Goal: Task Accomplishment & Management: Manage account settings

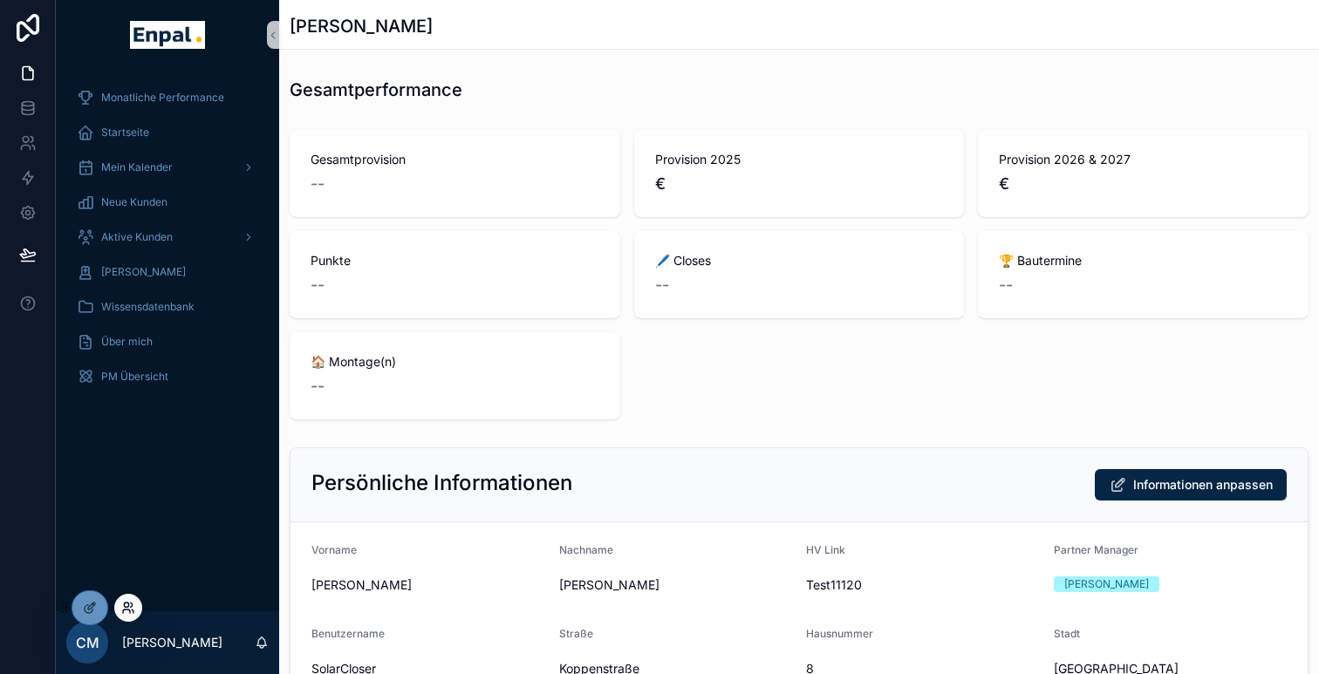
click at [127, 611] on icon at bounding box center [128, 608] width 14 height 14
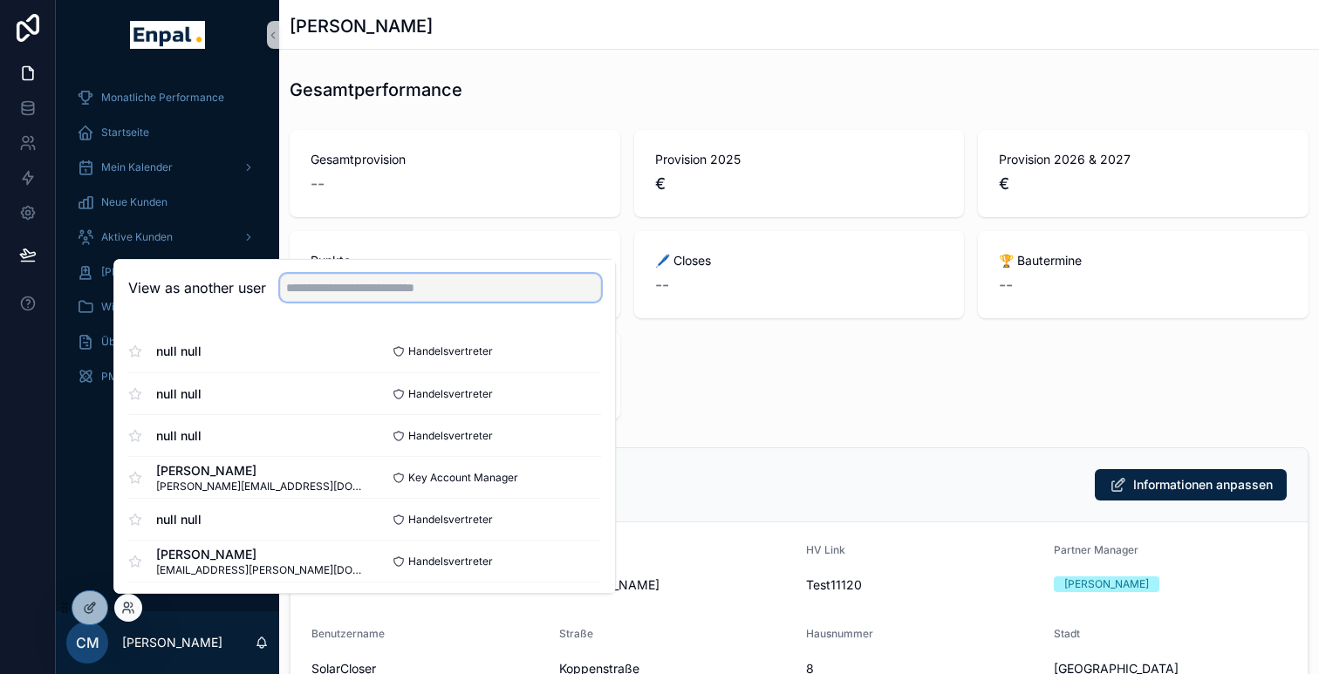
click at [366, 295] on input "text" at bounding box center [440, 288] width 321 height 28
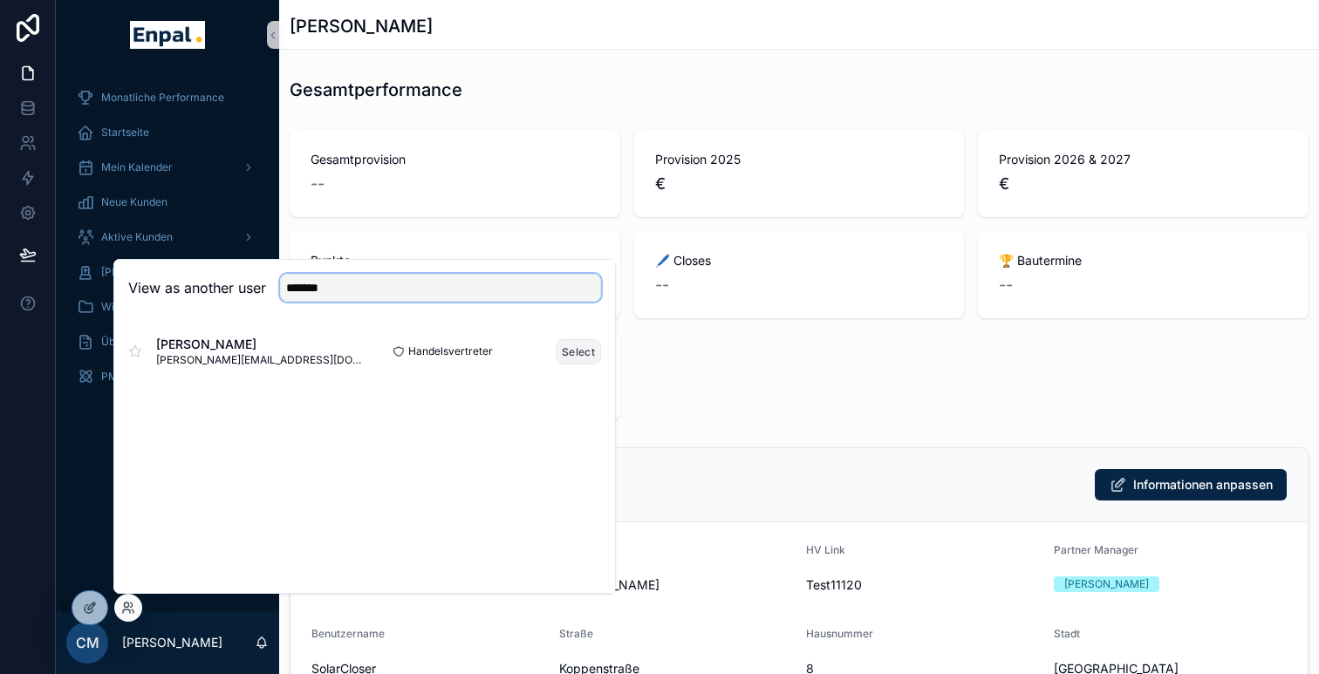
type input "*******"
click at [579, 349] on button "Select" at bounding box center [578, 351] width 45 height 25
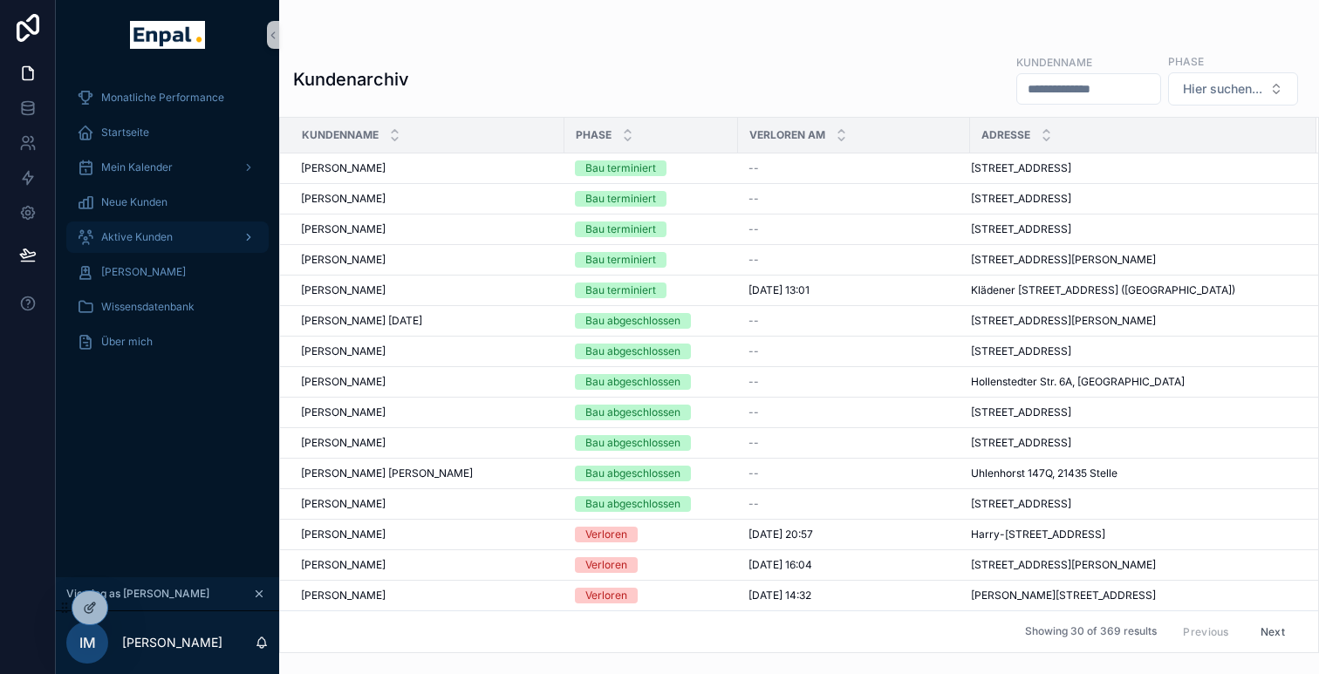
click at [174, 235] on div "Aktive Kunden" at bounding box center [167, 237] width 181 height 28
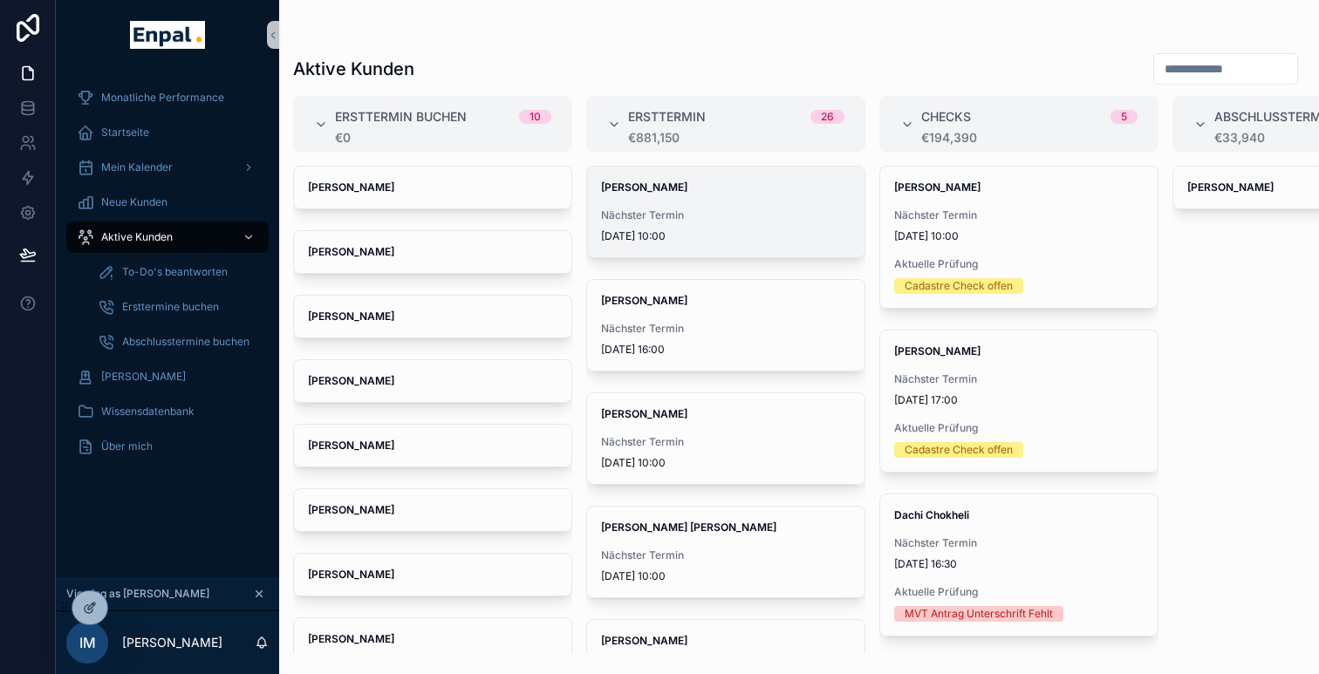
click at [681, 219] on span "Nächster Termin" at bounding box center [726, 216] width 250 height 14
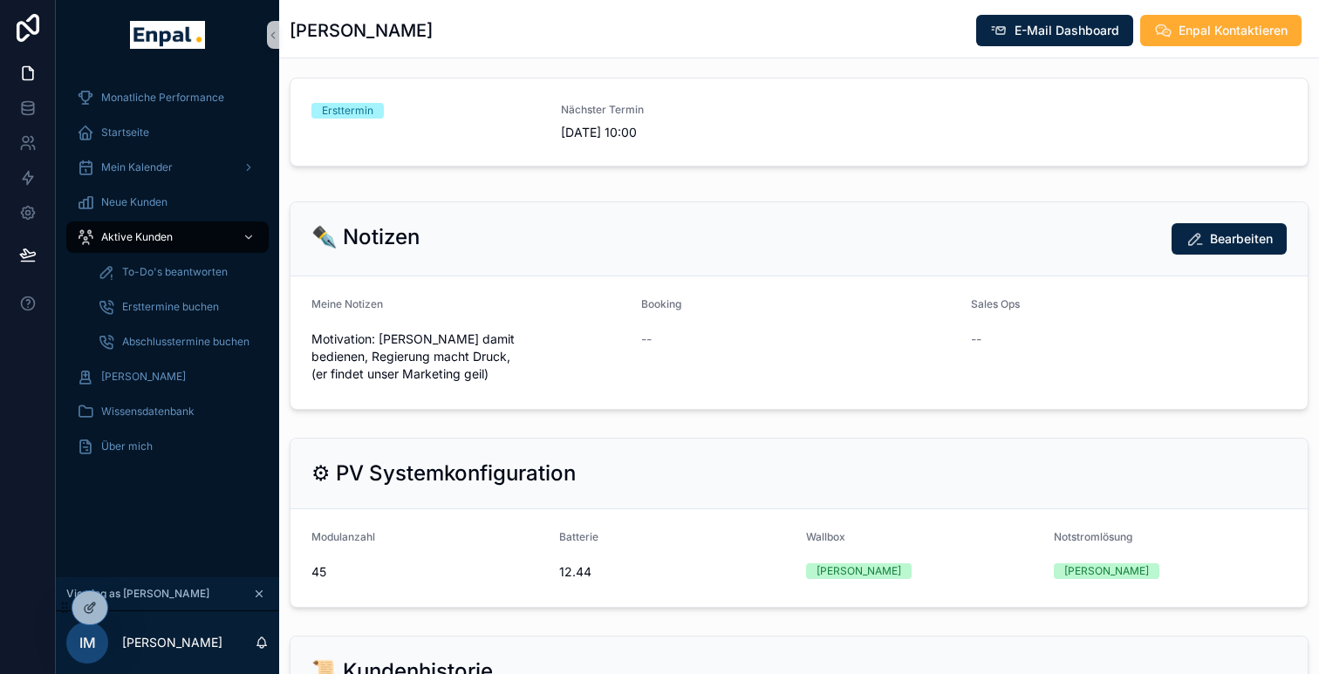
scroll to position [978, 0]
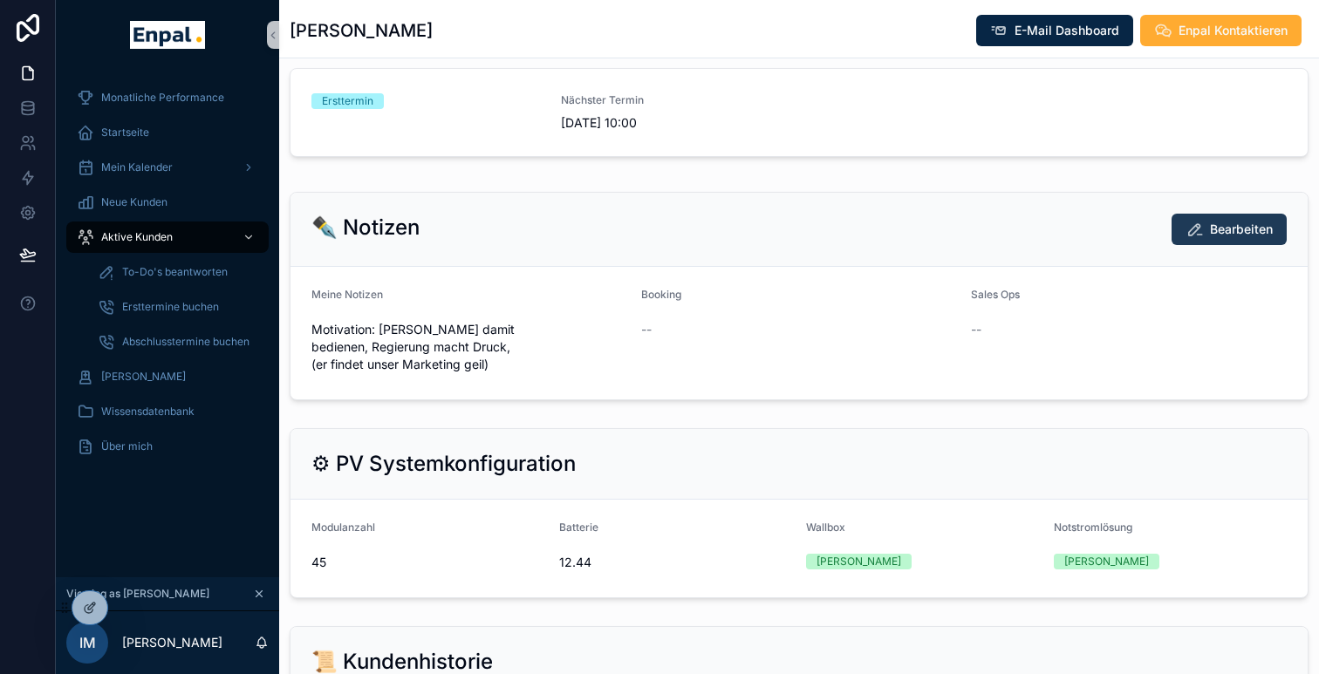
click at [1217, 238] on span "Bearbeiten" at bounding box center [1241, 229] width 63 height 17
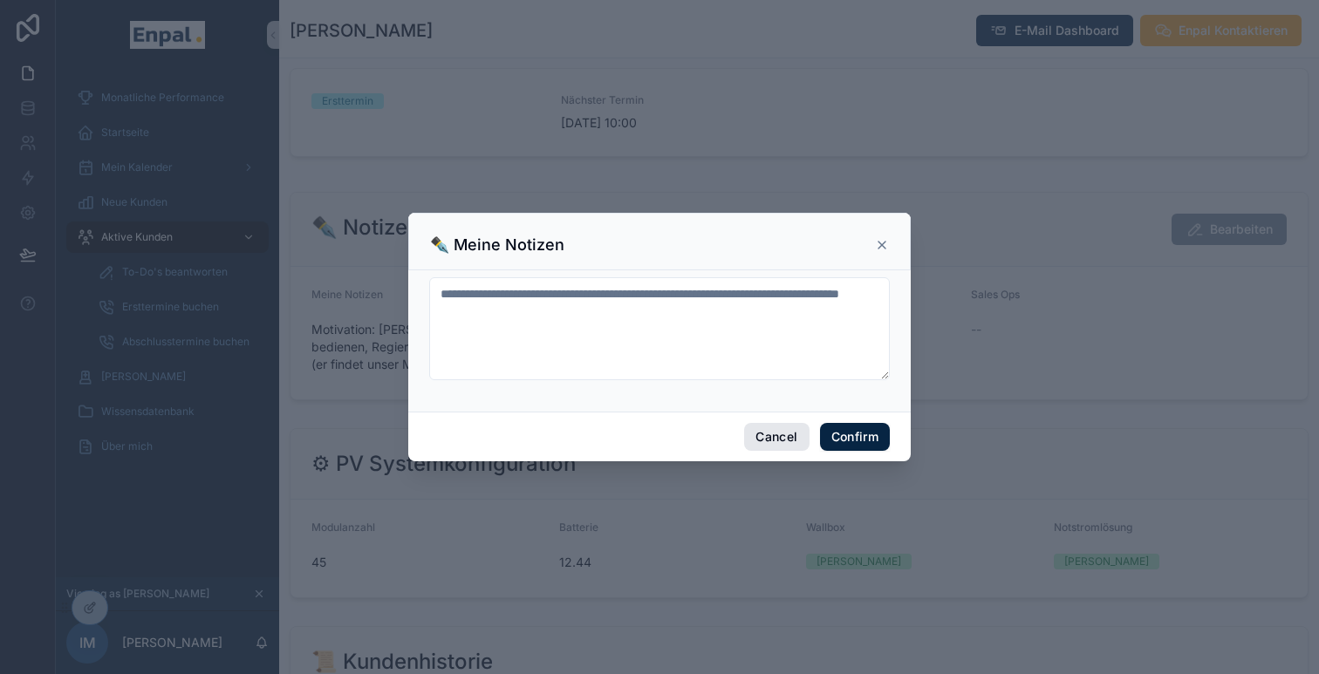
click at [769, 439] on button "Cancel" at bounding box center [776, 437] width 65 height 28
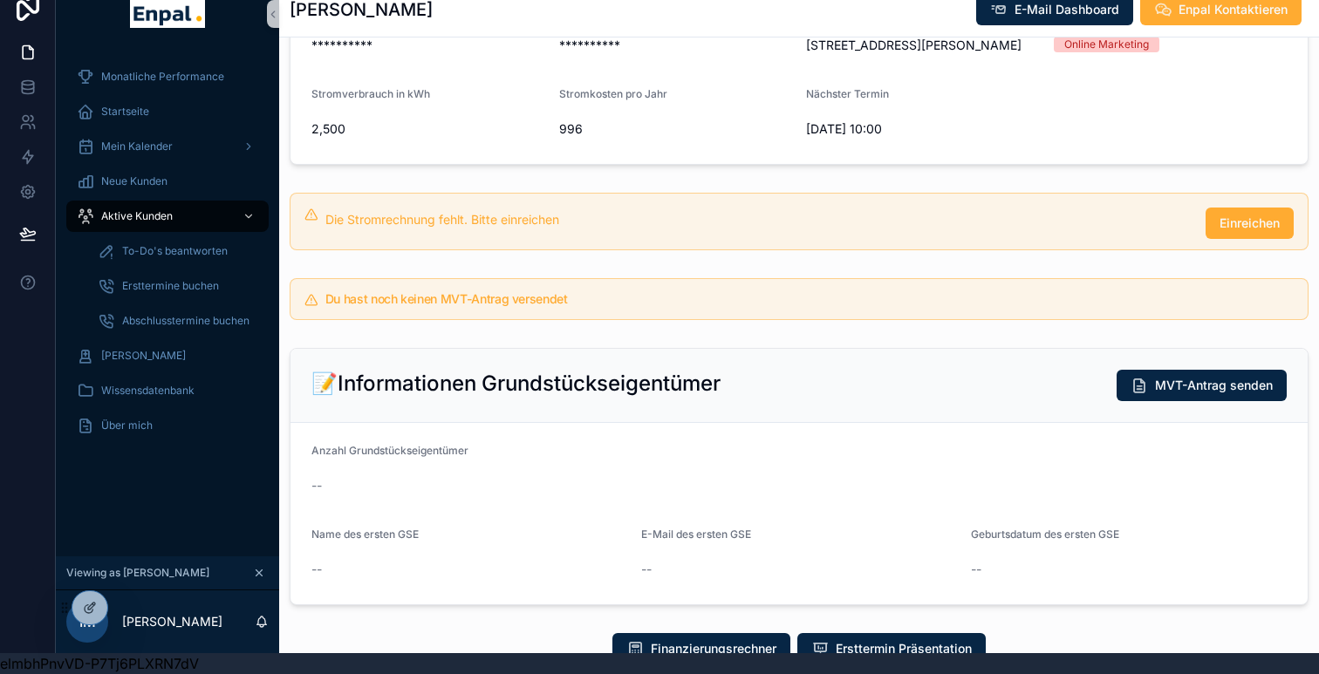
scroll to position [44, 0]
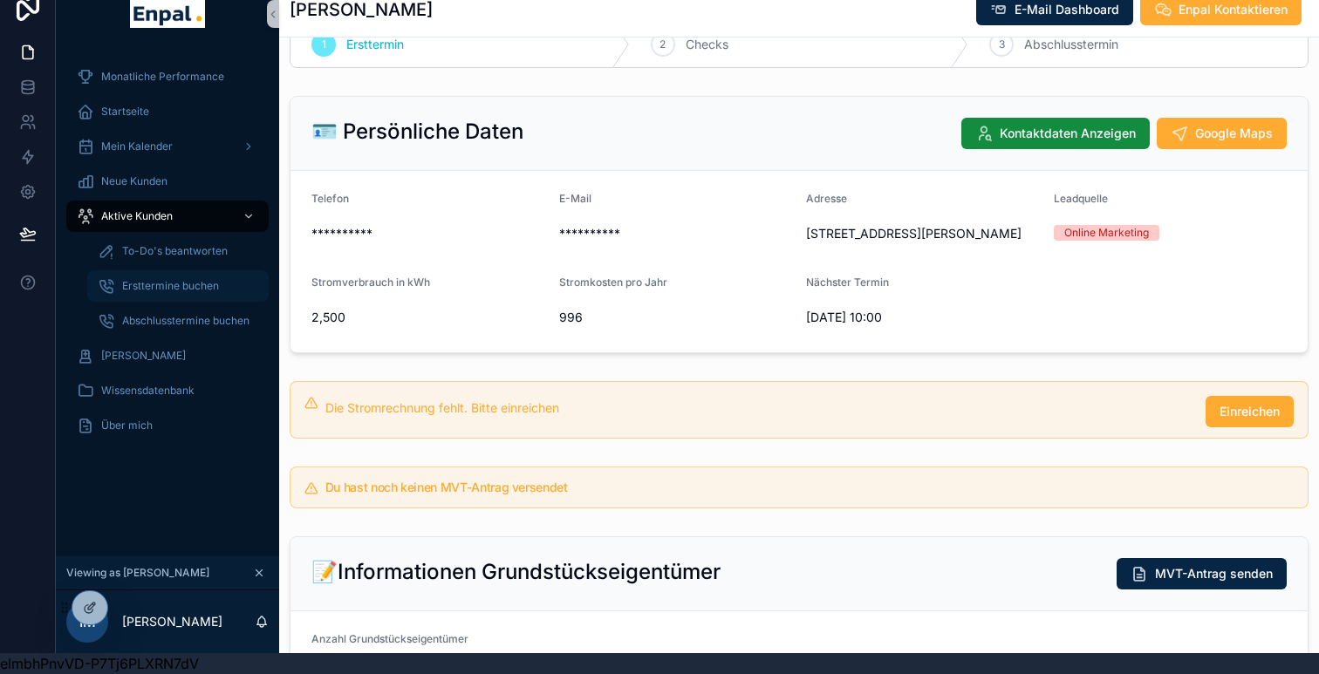
click at [208, 284] on span "Ersttermine buchen" at bounding box center [170, 286] width 97 height 14
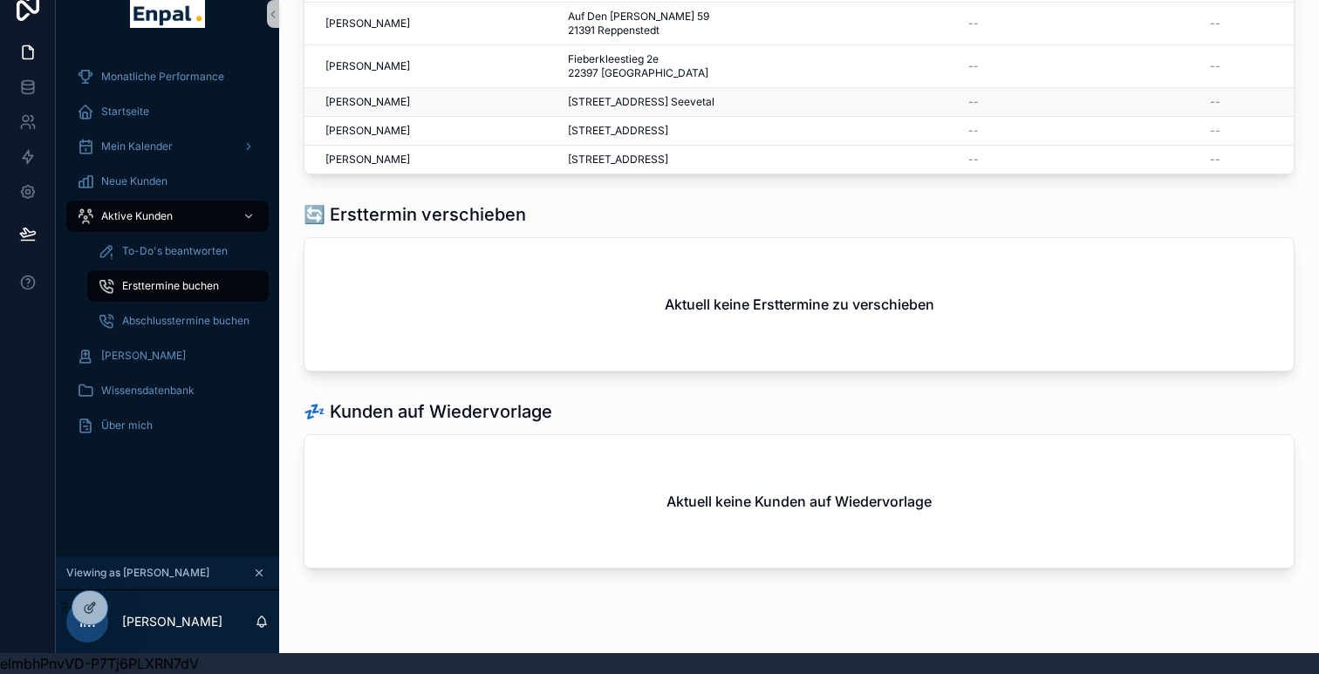
scroll to position [585, 0]
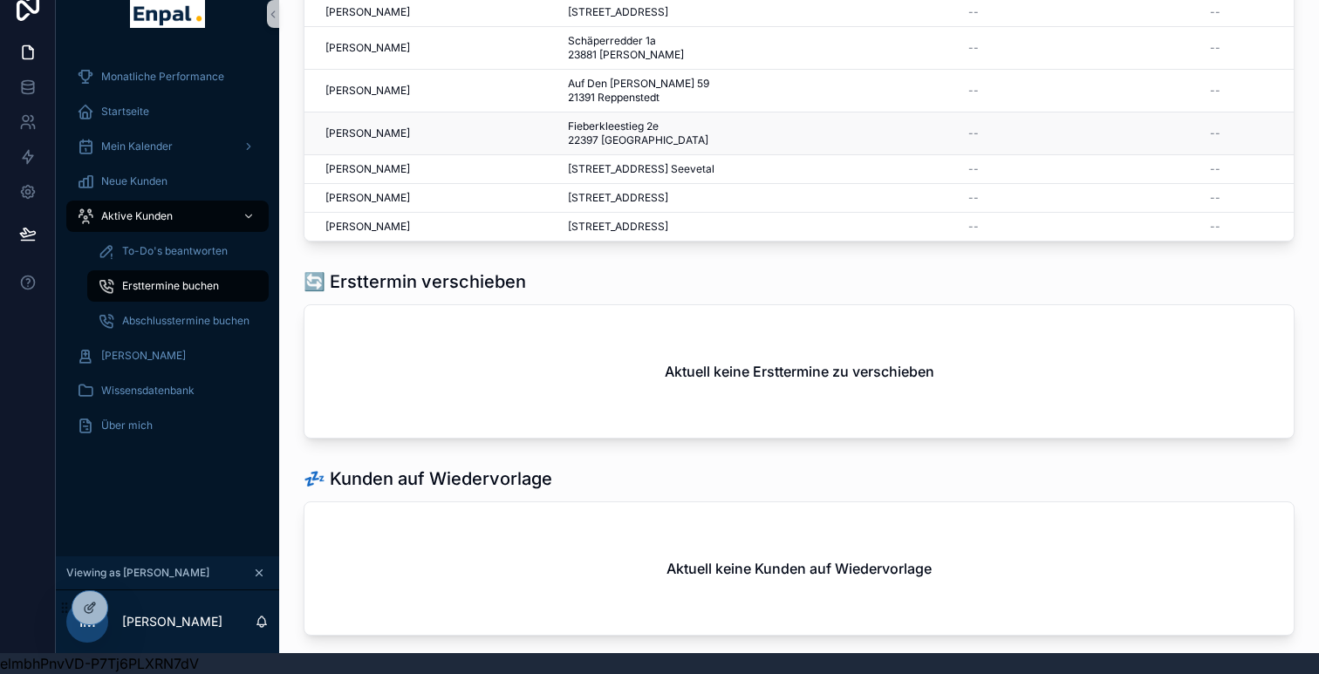
click at [406, 140] on span "[PERSON_NAME]" at bounding box center [367, 134] width 85 height 14
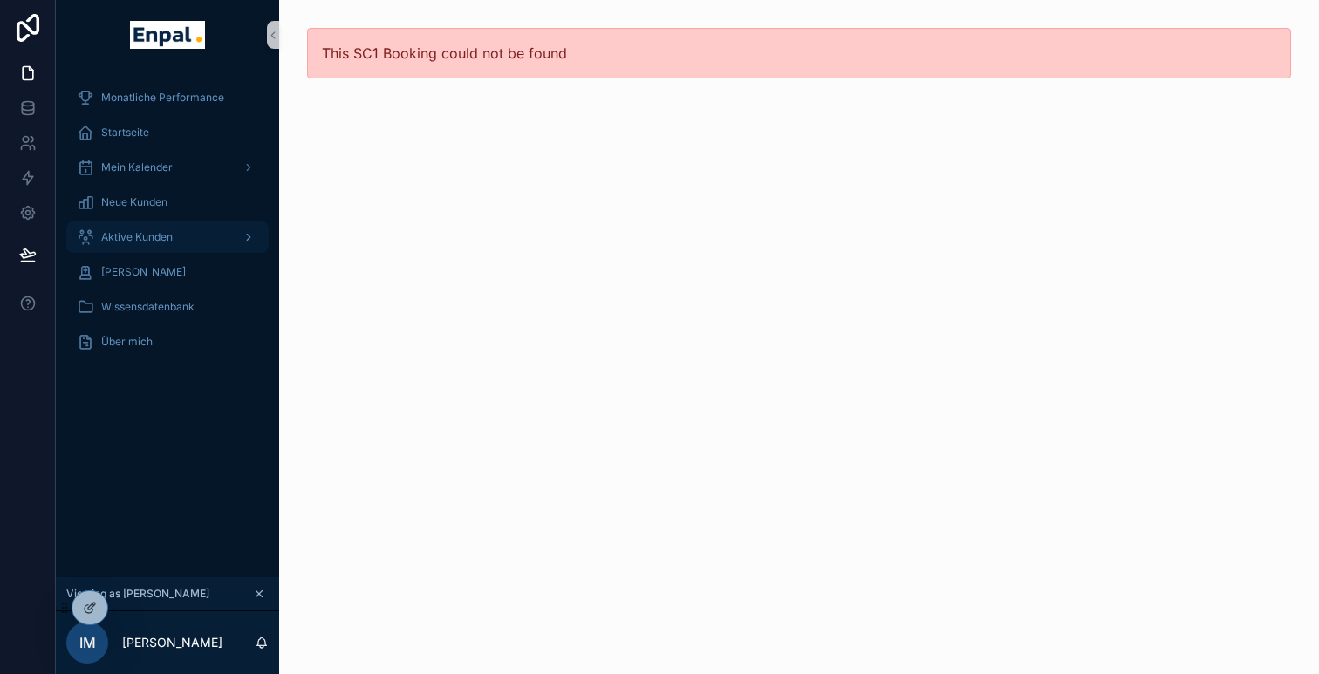
click at [181, 229] on div "Aktive Kunden" at bounding box center [167, 237] width 181 height 28
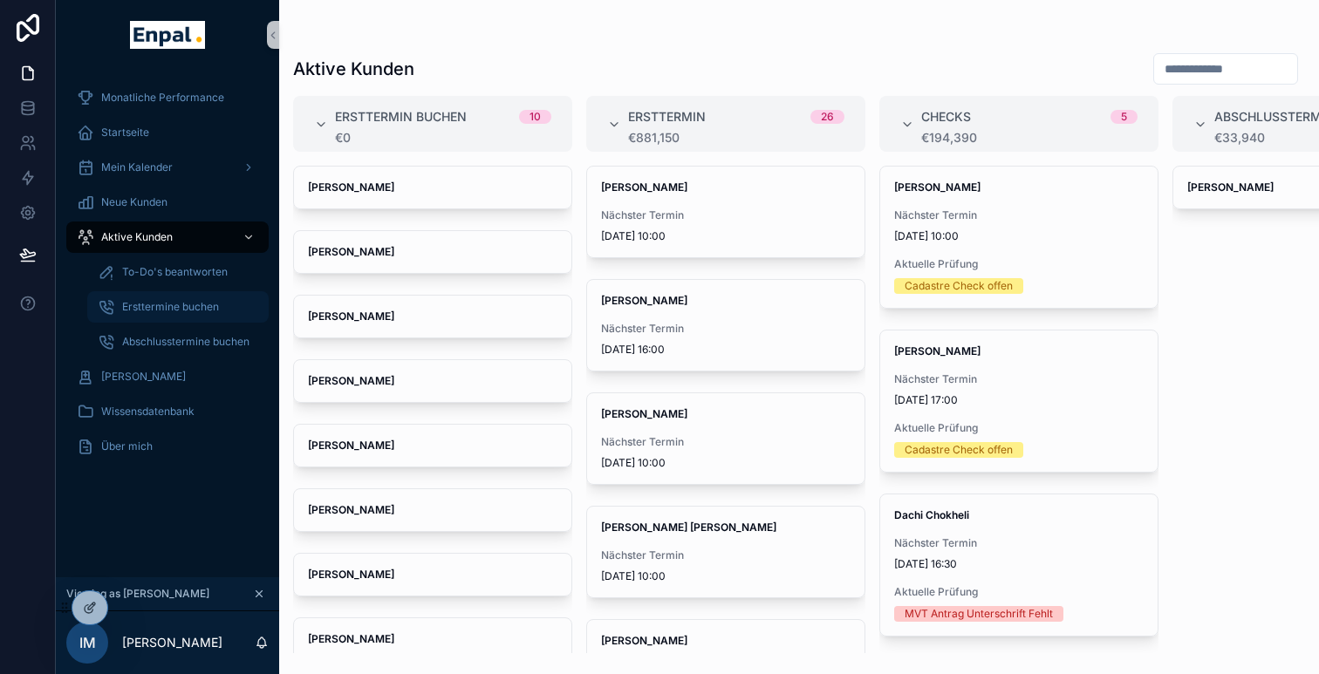
click at [197, 298] on div "Ersttermine buchen" at bounding box center [178, 307] width 161 height 28
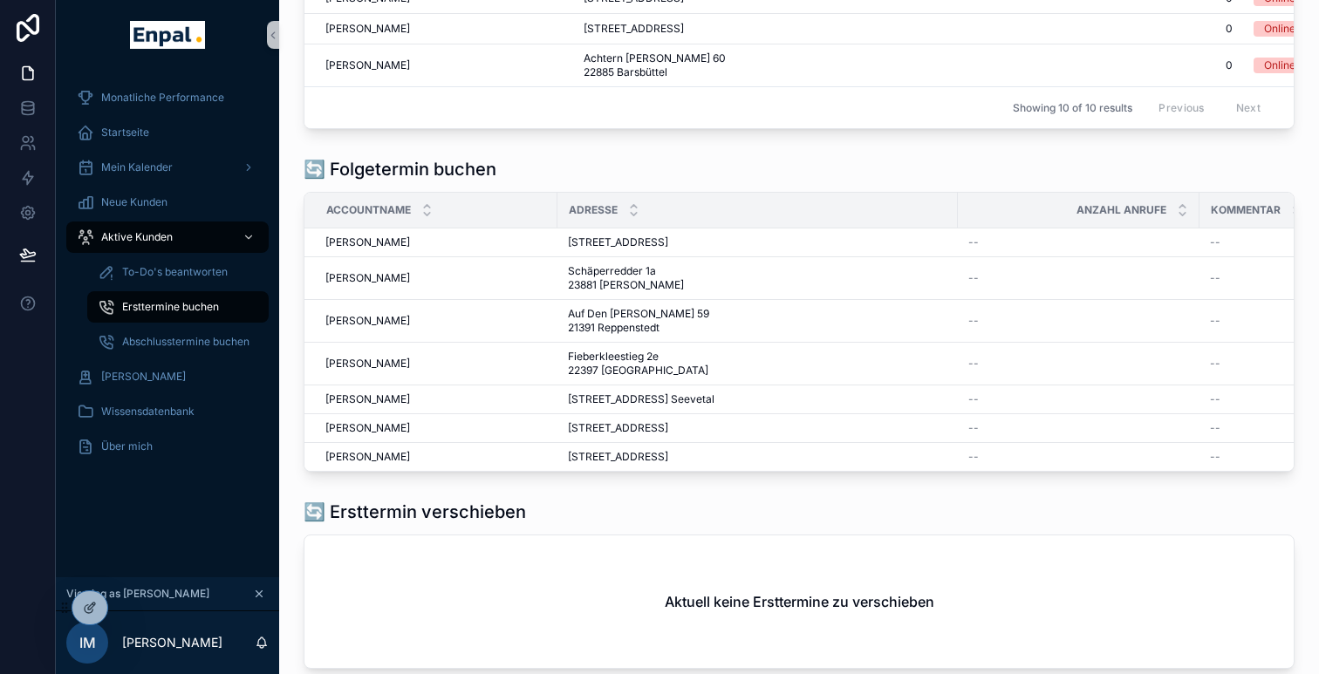
scroll to position [508, 0]
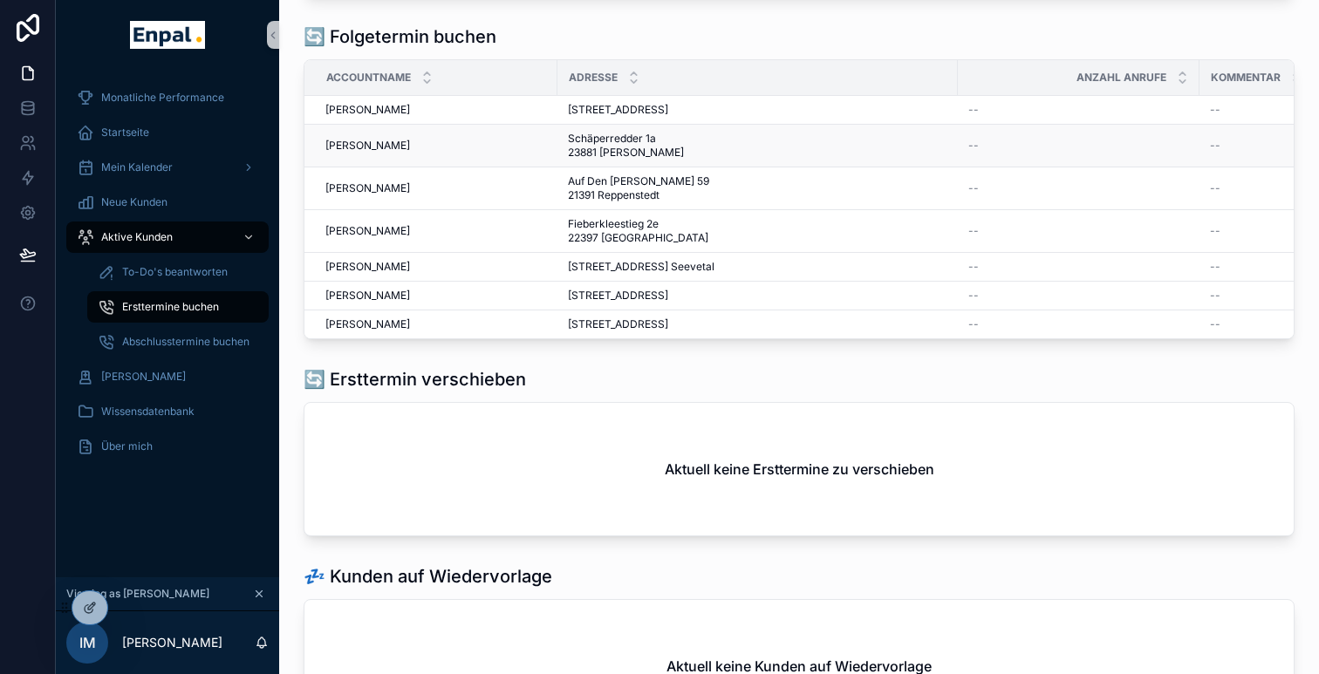
click at [380, 153] on span "[PERSON_NAME]" at bounding box center [367, 146] width 85 height 14
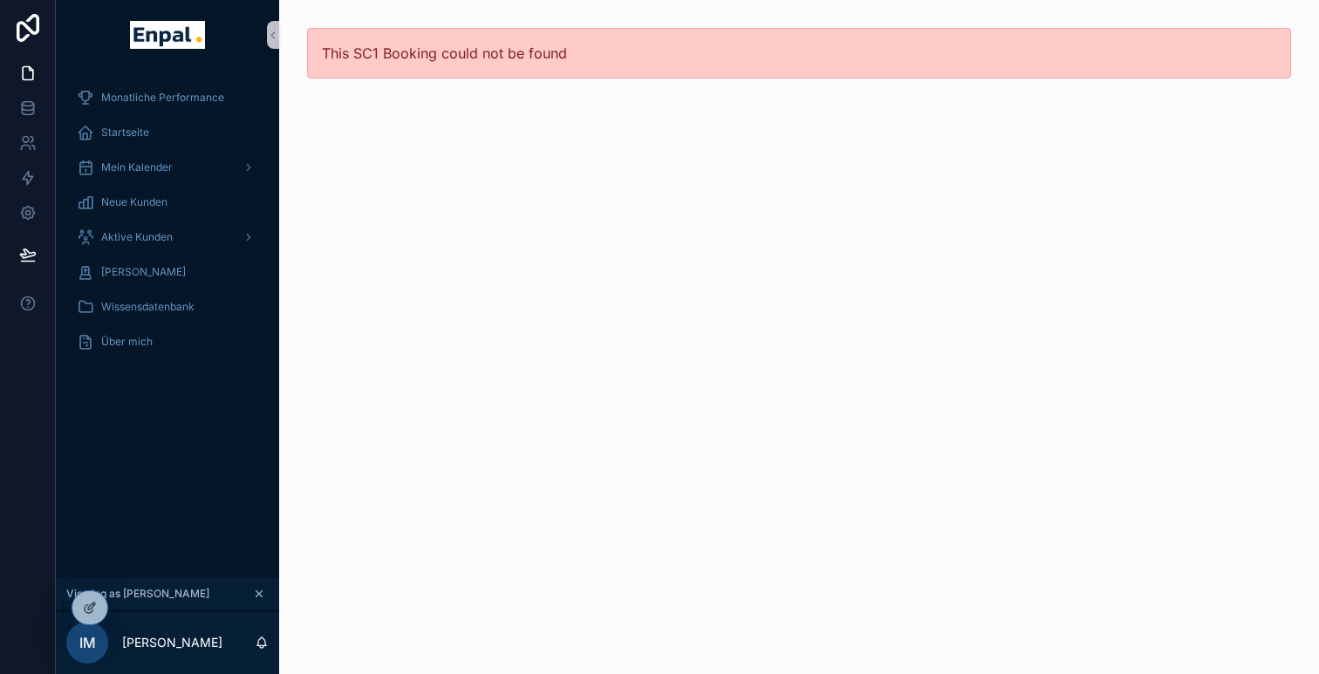
click at [412, 62] on div "This SC1 Booking could not be found" at bounding box center [799, 53] width 984 height 51
click at [155, 239] on span "Aktive Kunden" at bounding box center [137, 237] width 72 height 14
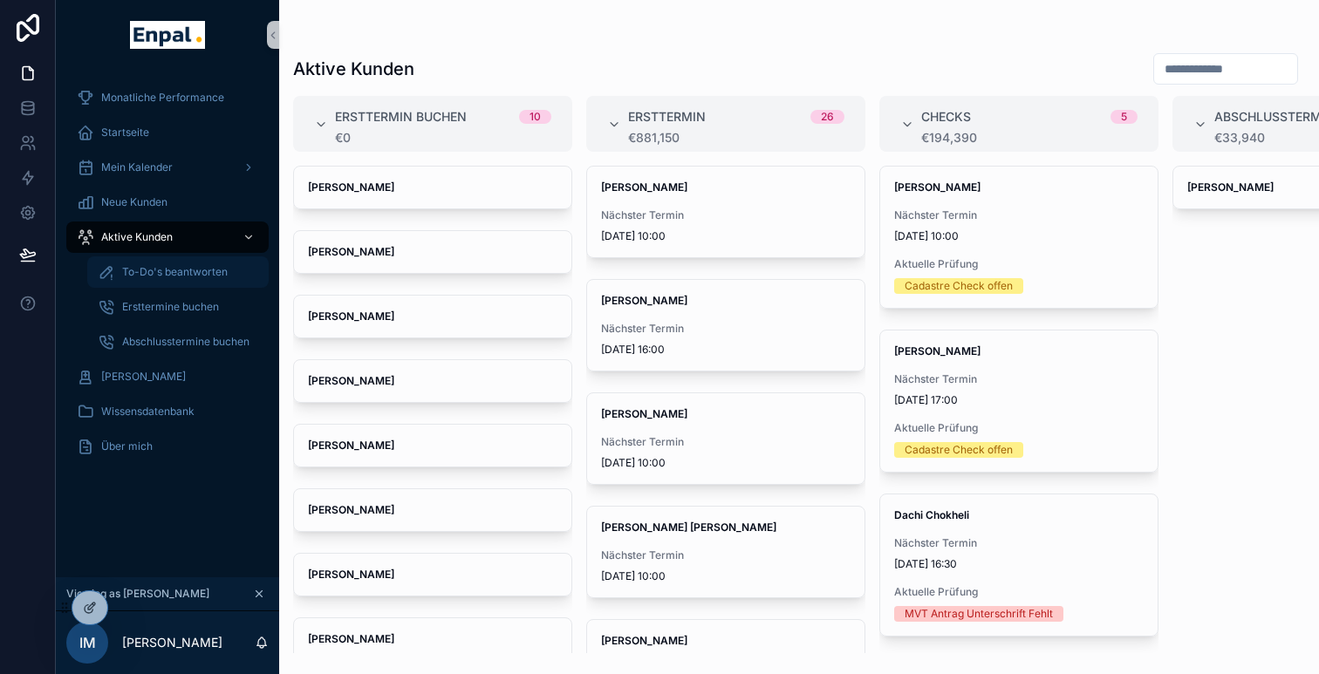
click at [185, 276] on span "To-Do's beantworten" at bounding box center [175, 272] width 106 height 14
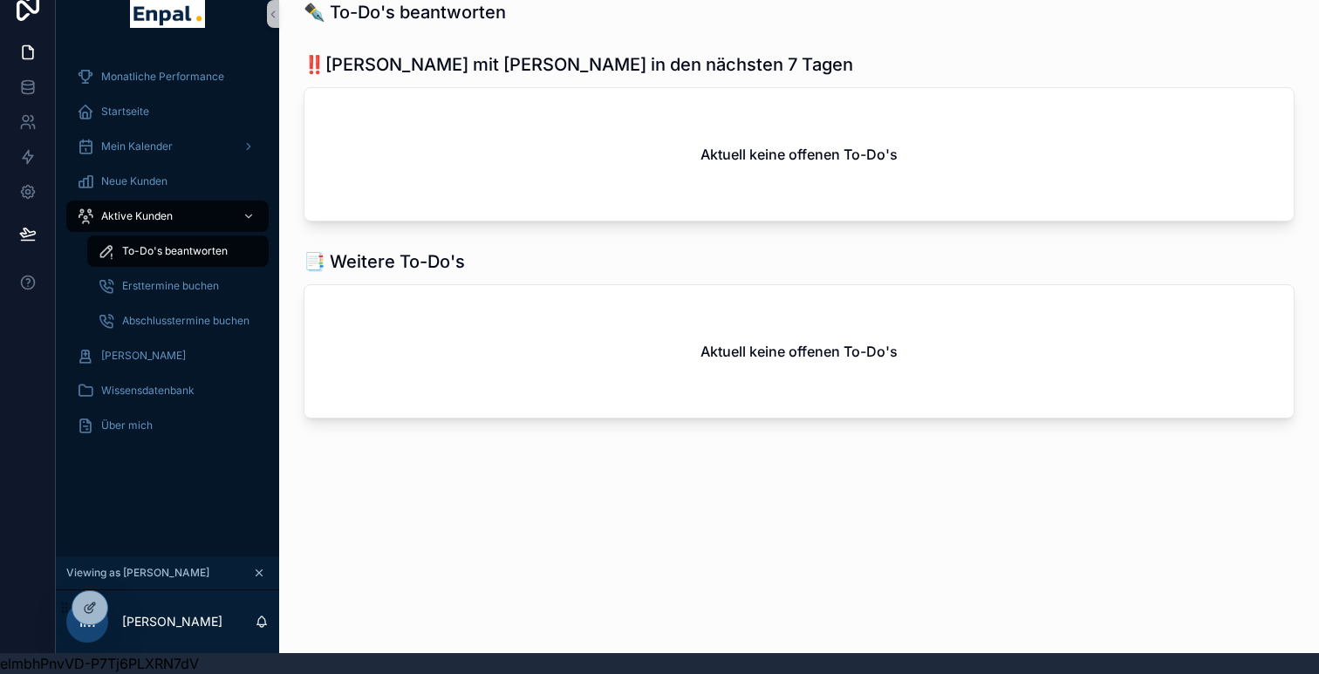
scroll to position [21, 0]
click at [183, 288] on span "Ersttermine buchen" at bounding box center [170, 286] width 97 height 14
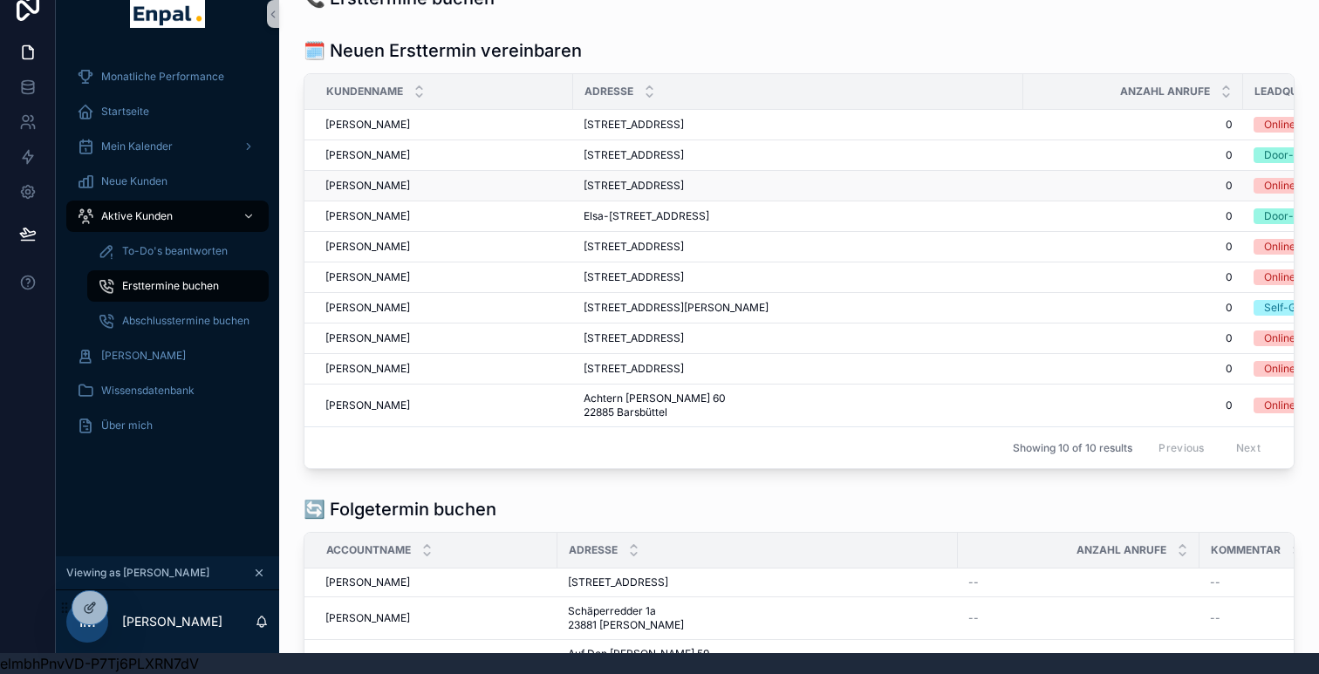
click at [361, 193] on span "[PERSON_NAME]" at bounding box center [367, 186] width 85 height 14
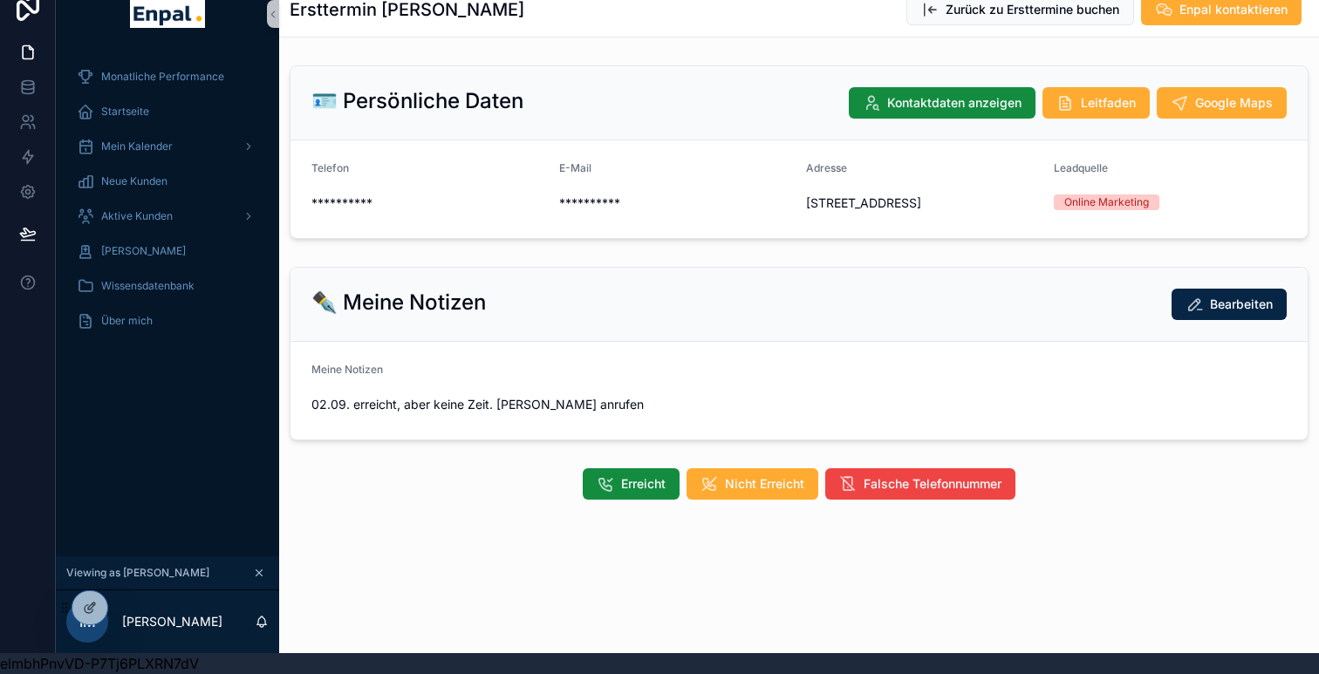
scroll to position [21, 0]
click at [124, 601] on icon at bounding box center [128, 608] width 14 height 14
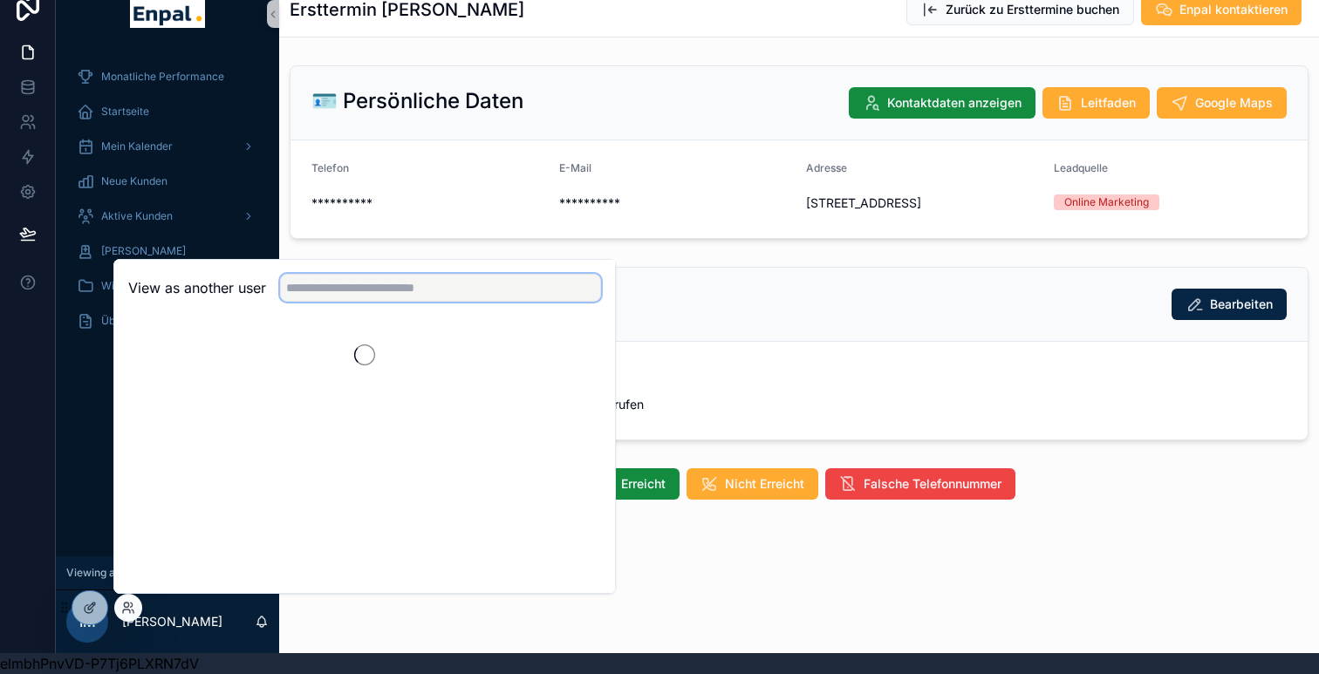
click at [340, 278] on input "text" at bounding box center [440, 288] width 321 height 28
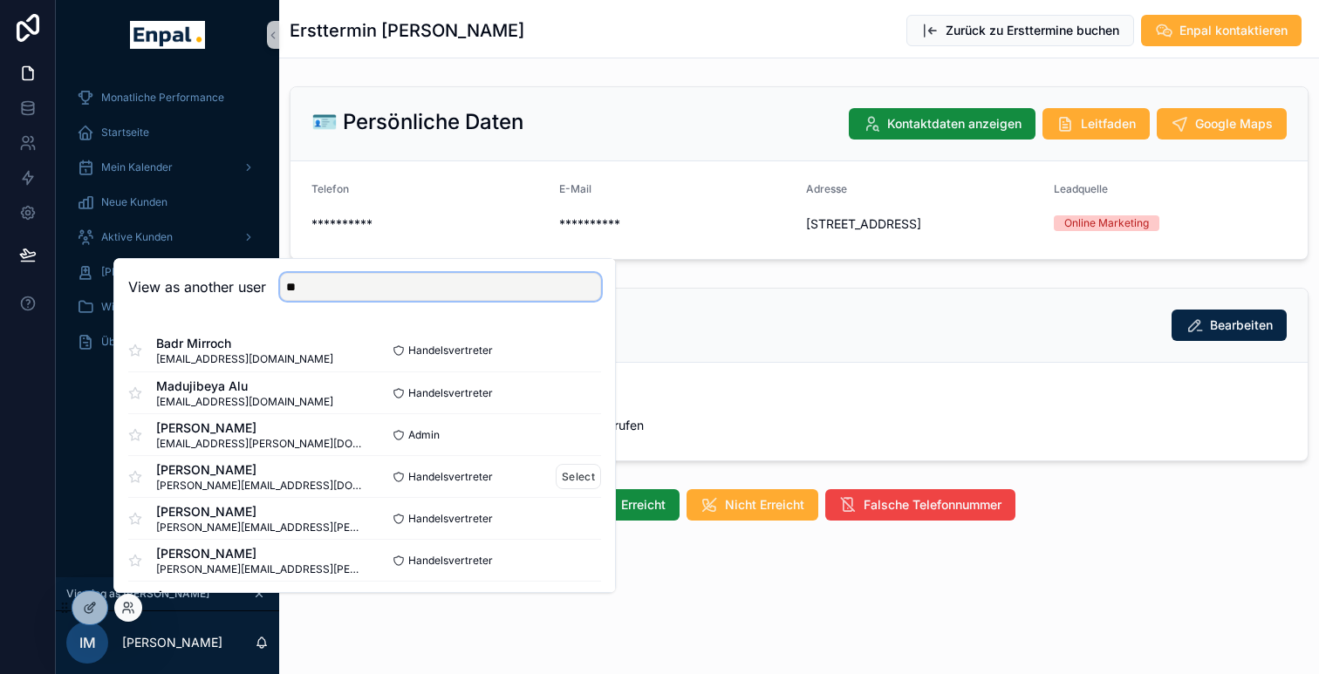
scroll to position [0, 0]
type input "**"
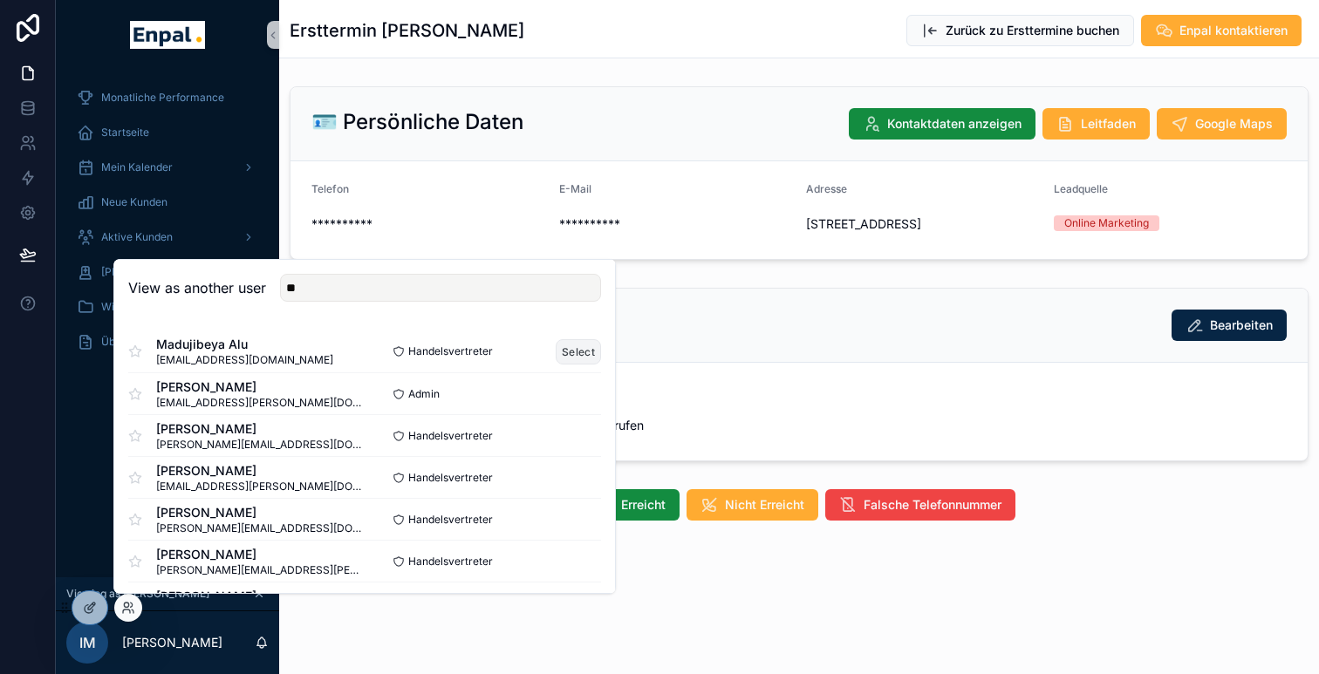
click at [591, 350] on button "Select" at bounding box center [578, 351] width 45 height 25
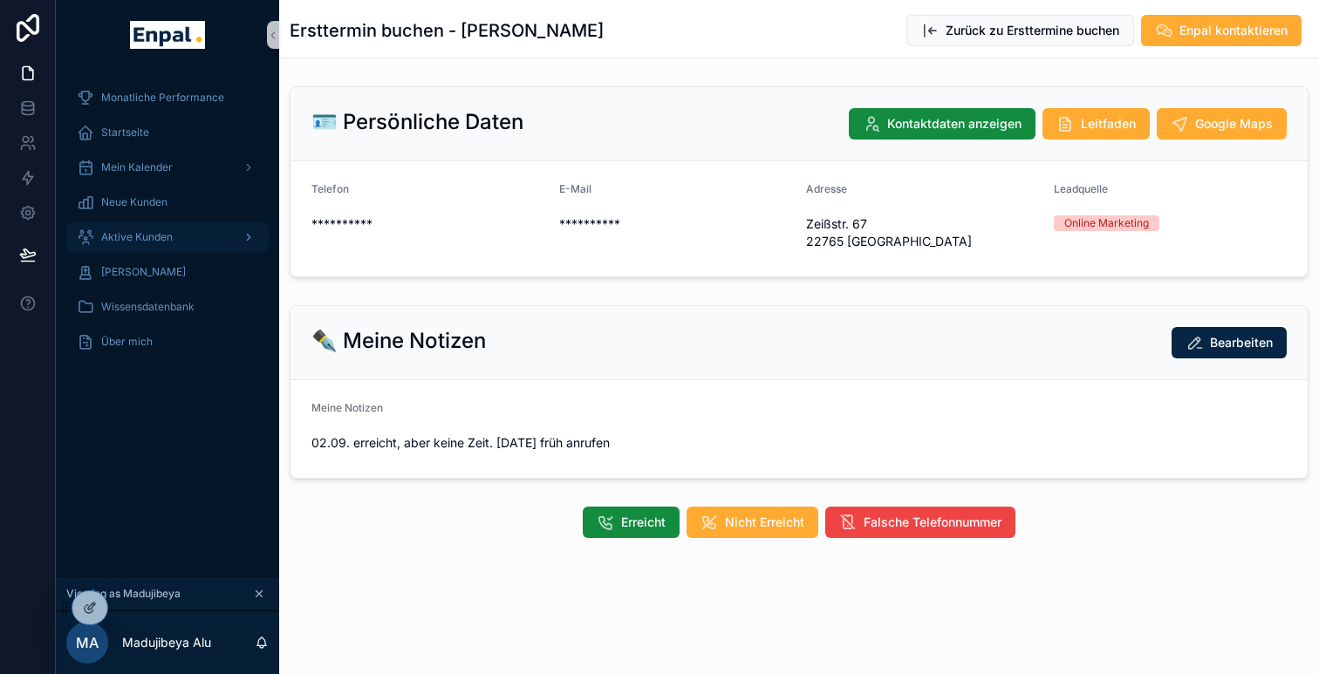
click at [175, 232] on div "Aktive Kunden" at bounding box center [167, 237] width 181 height 28
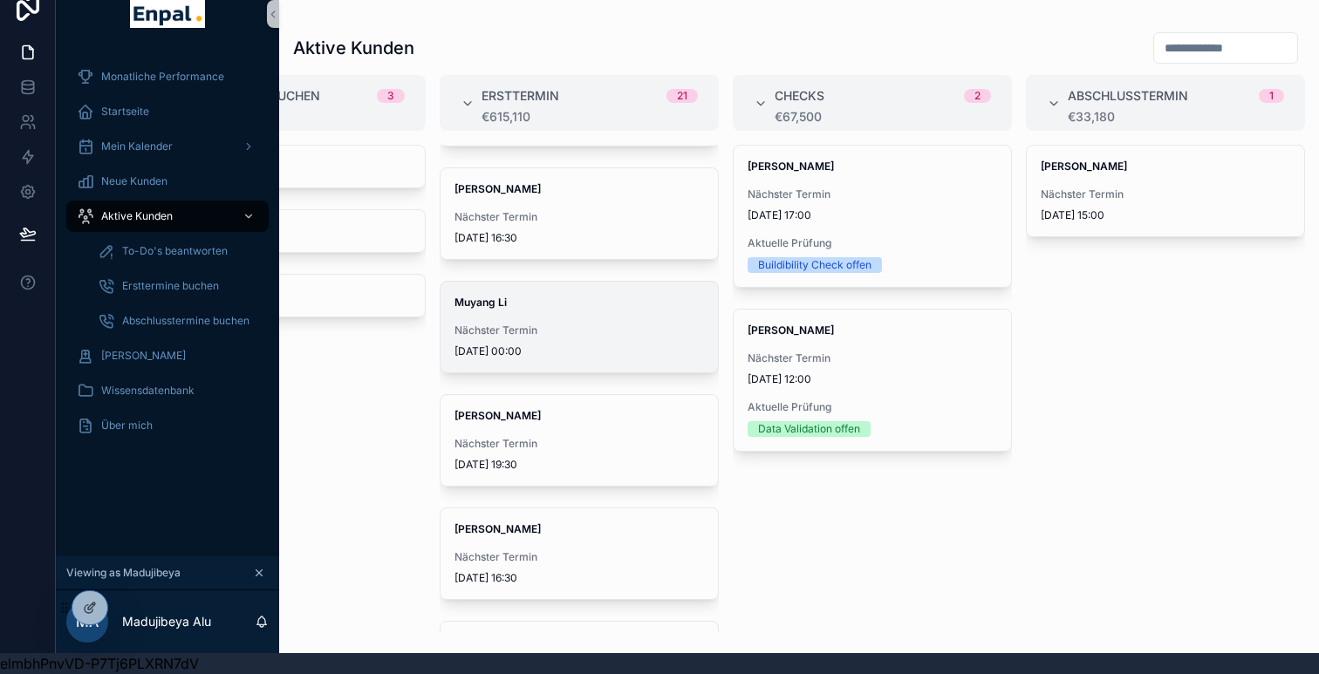
scroll to position [408, 0]
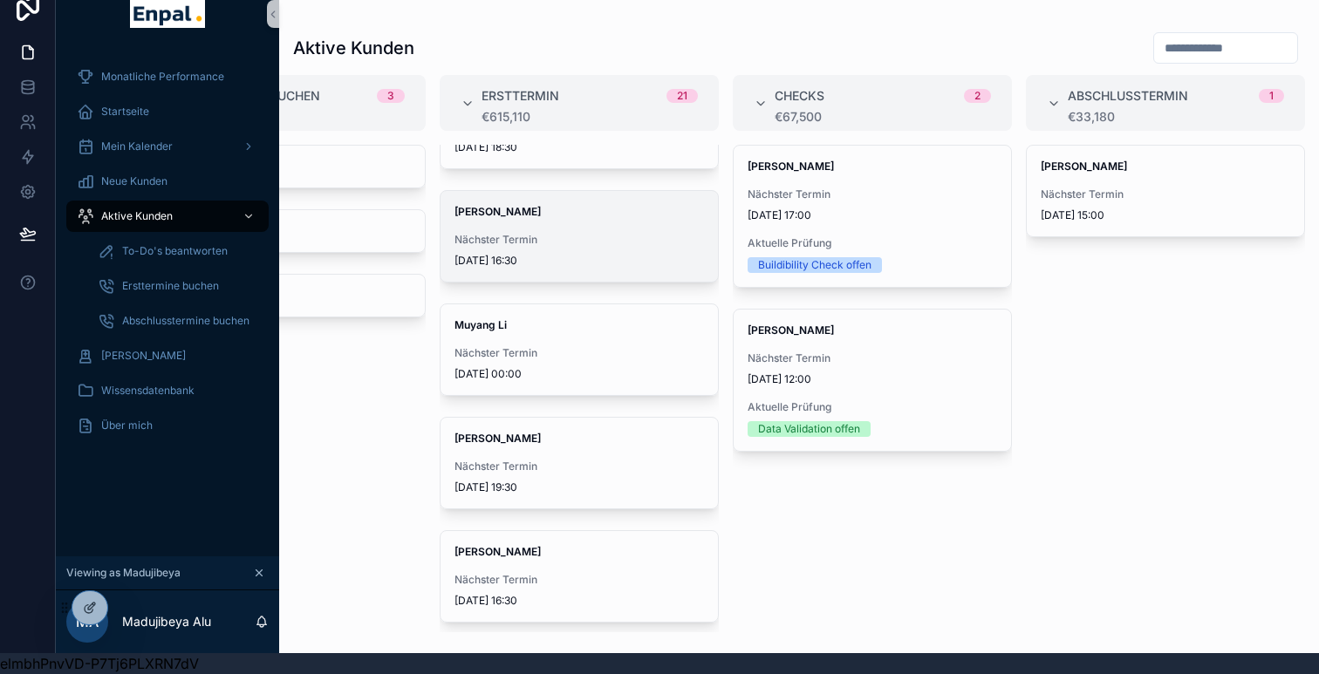
click at [599, 257] on span "17/09/2025 16:30" at bounding box center [580, 261] width 250 height 14
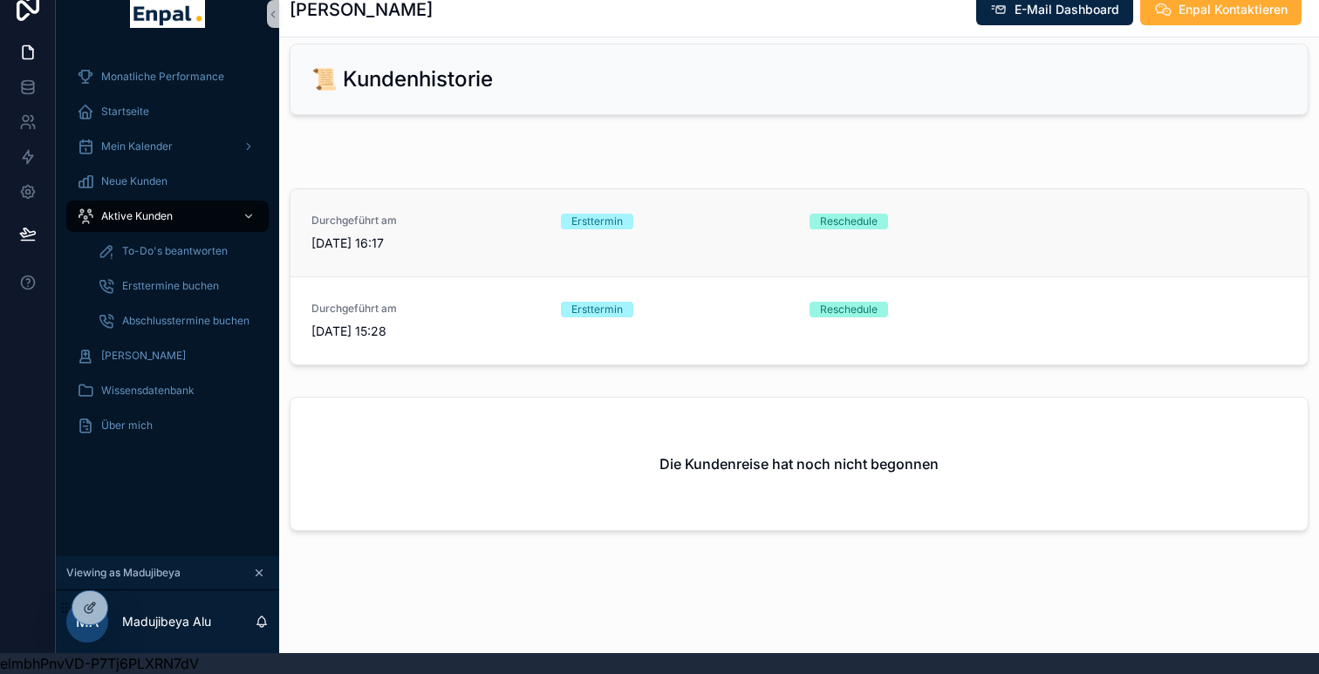
scroll to position [1699, 0]
click at [592, 339] on div "Ersttermin" at bounding box center [675, 319] width 229 height 38
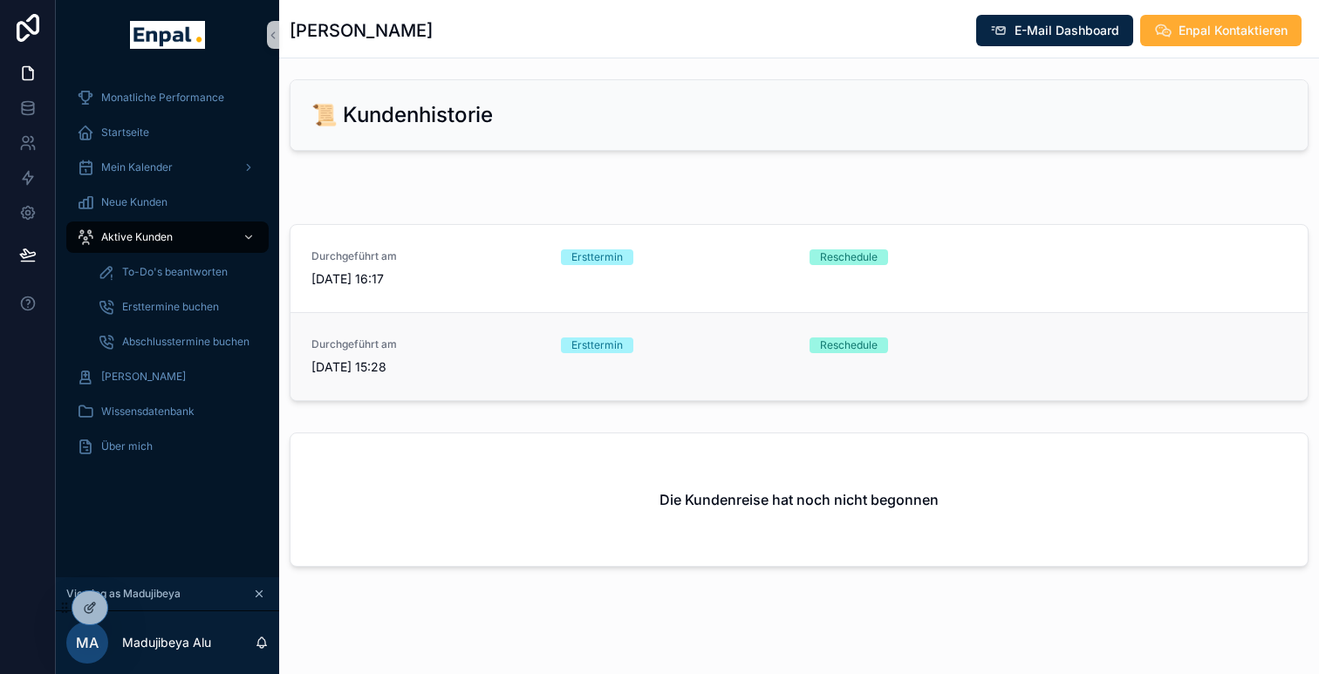
scroll to position [1686, 0]
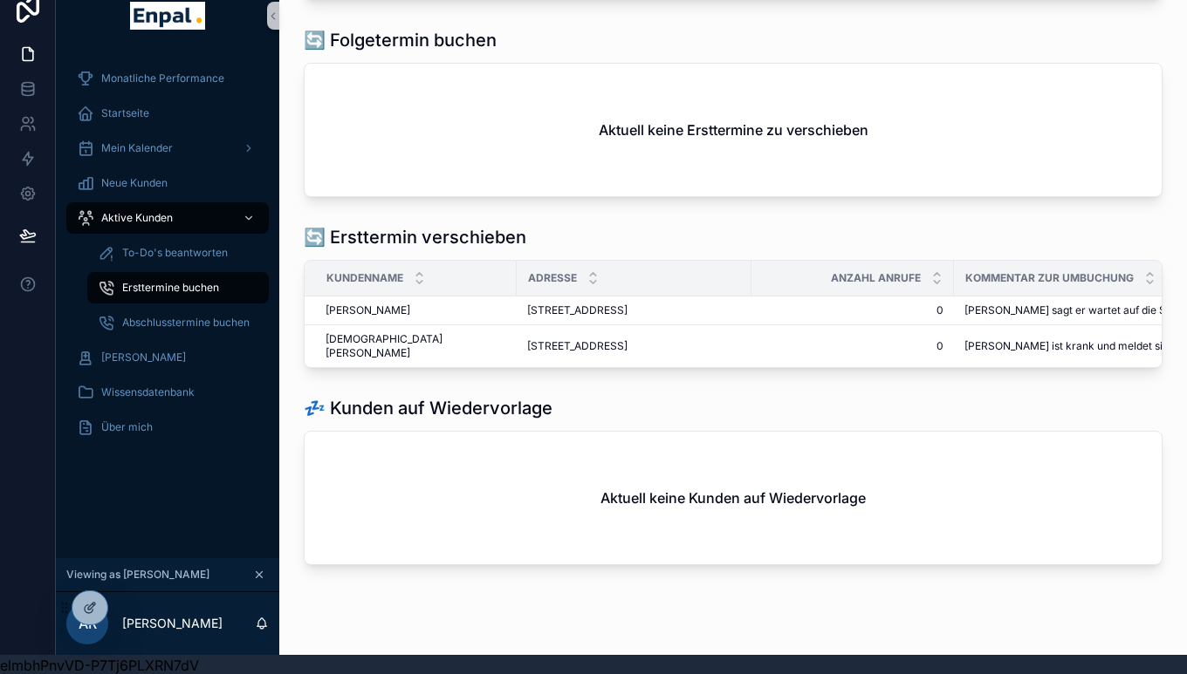
scroll to position [343, 0]
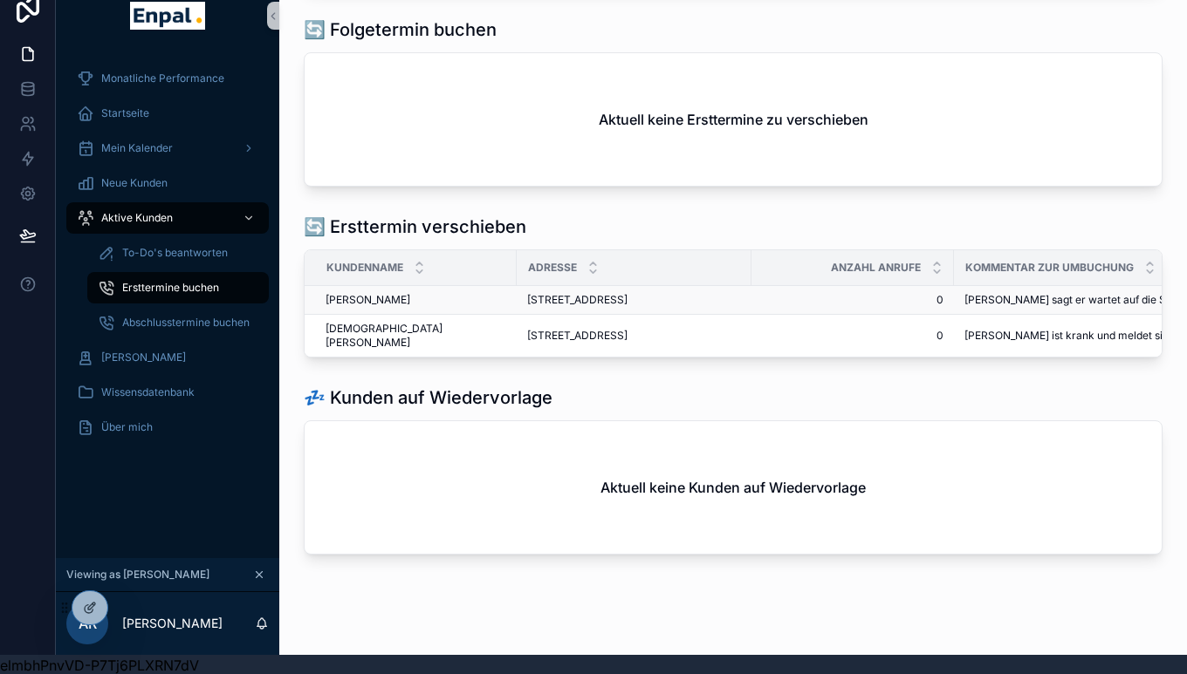
click at [370, 307] on span "[PERSON_NAME]" at bounding box center [367, 300] width 85 height 14
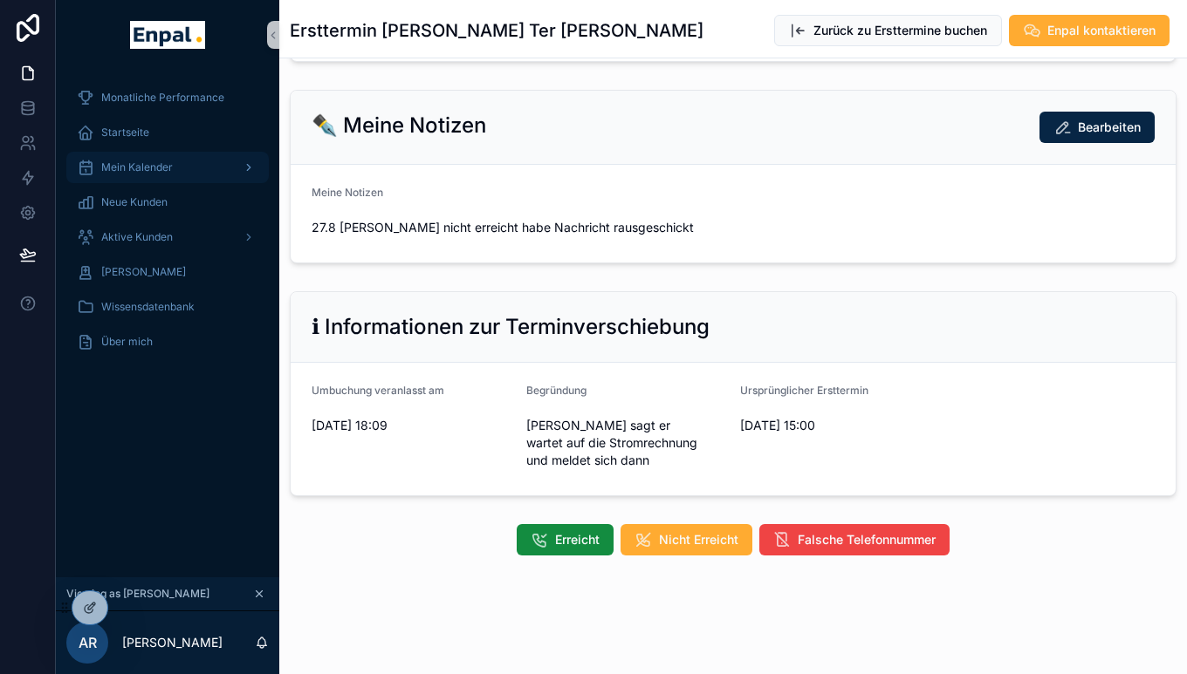
scroll to position [216, 0]
click at [188, 228] on div "Aktive Kunden" at bounding box center [167, 237] width 181 height 28
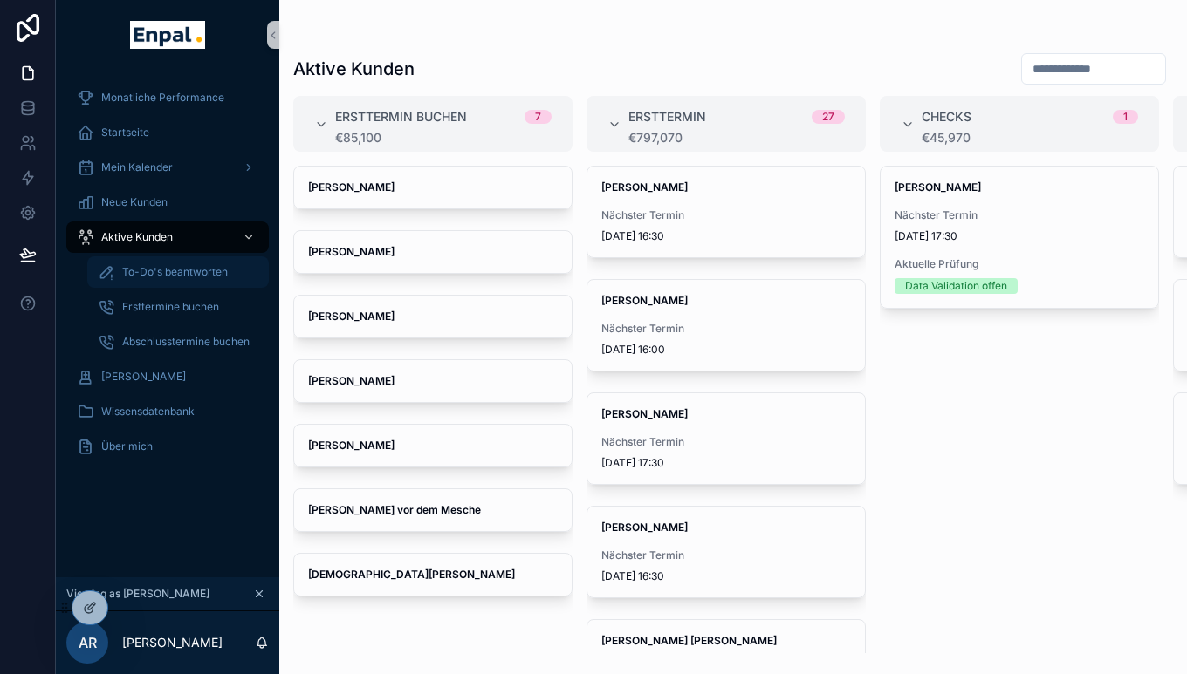
click at [197, 266] on span "To-Do's beantworten" at bounding box center [175, 272] width 106 height 14
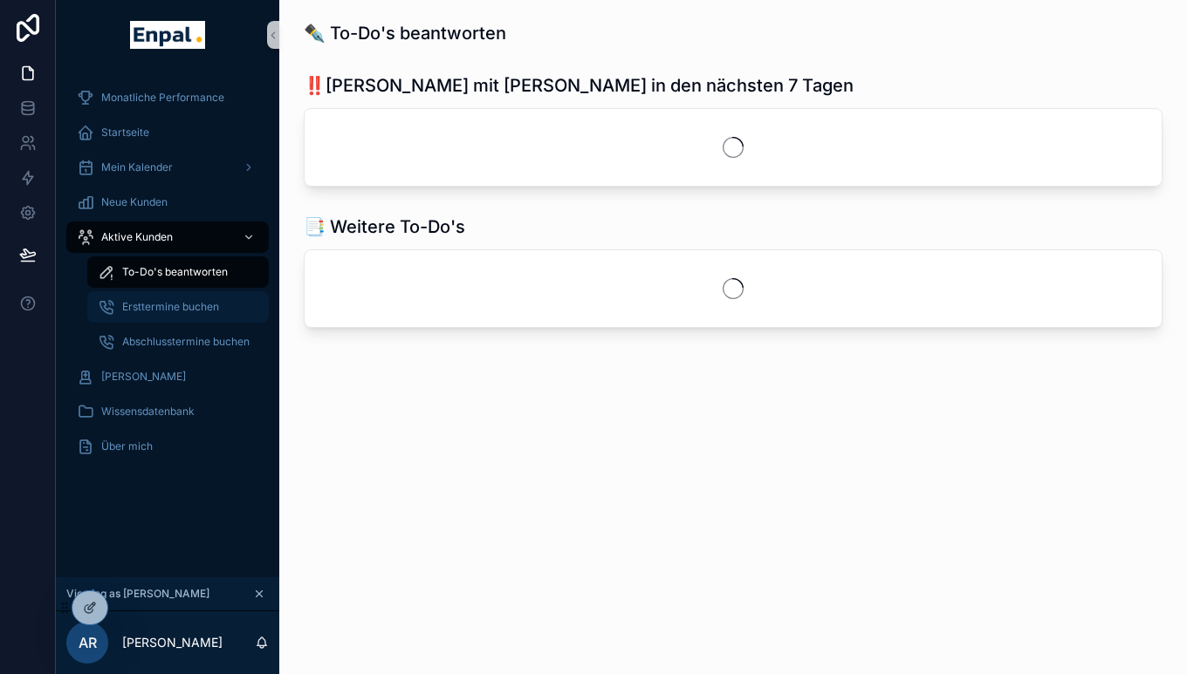
click at [193, 301] on span "Ersttermine buchen" at bounding box center [170, 307] width 97 height 14
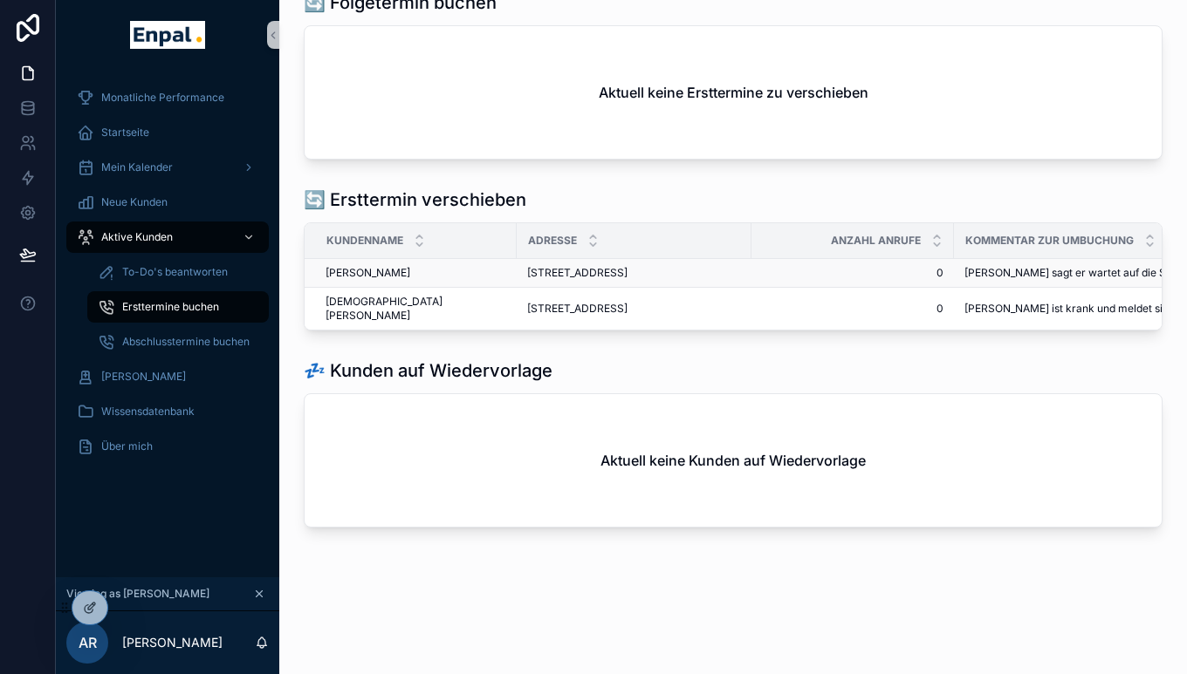
click at [381, 266] on span "Markus Ter Heide" at bounding box center [367, 273] width 85 height 14
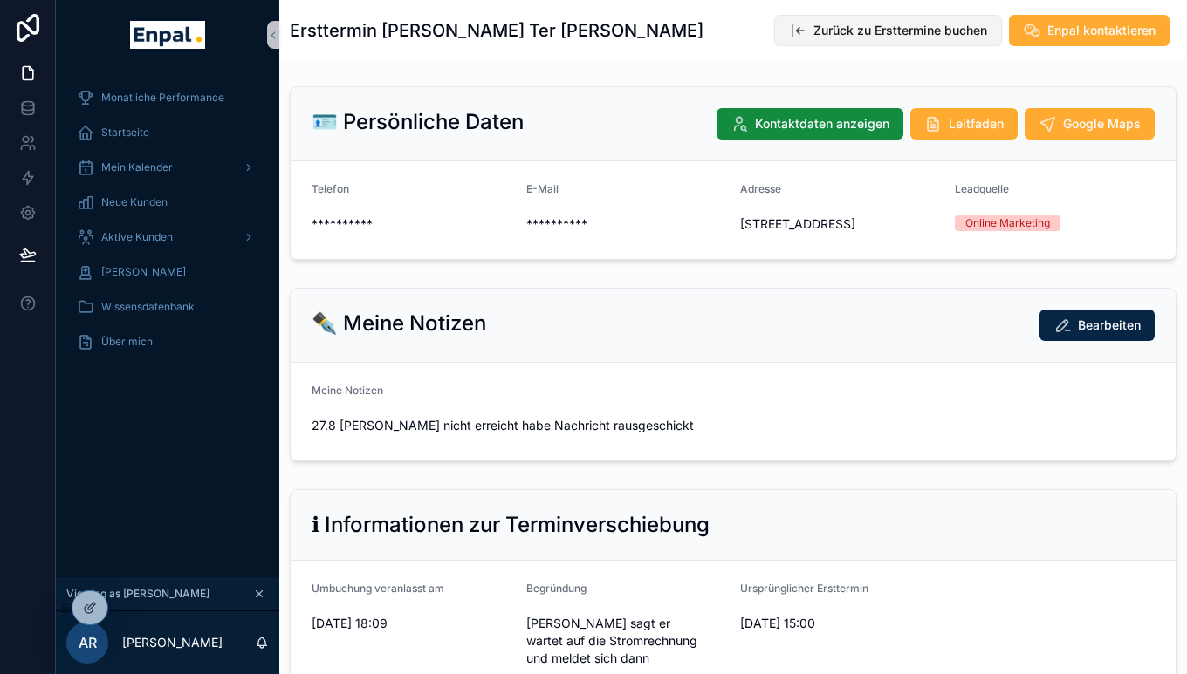
click at [803, 38] on icon "scrollable content" at bounding box center [797, 30] width 17 height 17
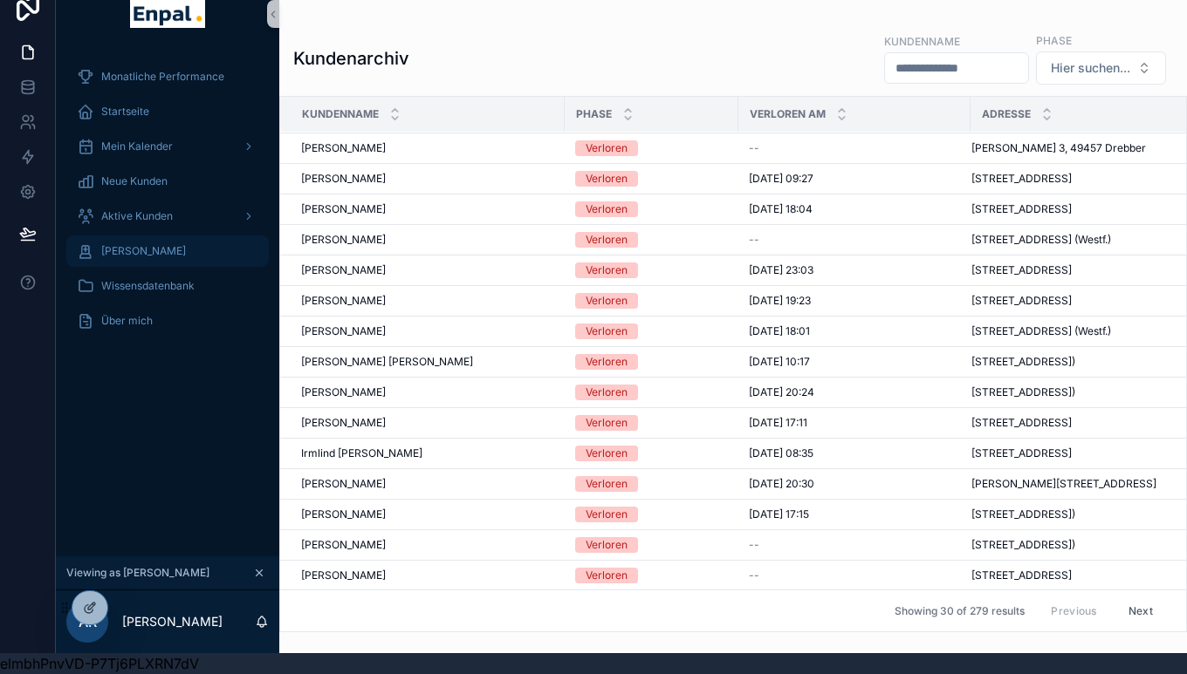
click at [175, 250] on span "[PERSON_NAME]" at bounding box center [143, 251] width 85 height 14
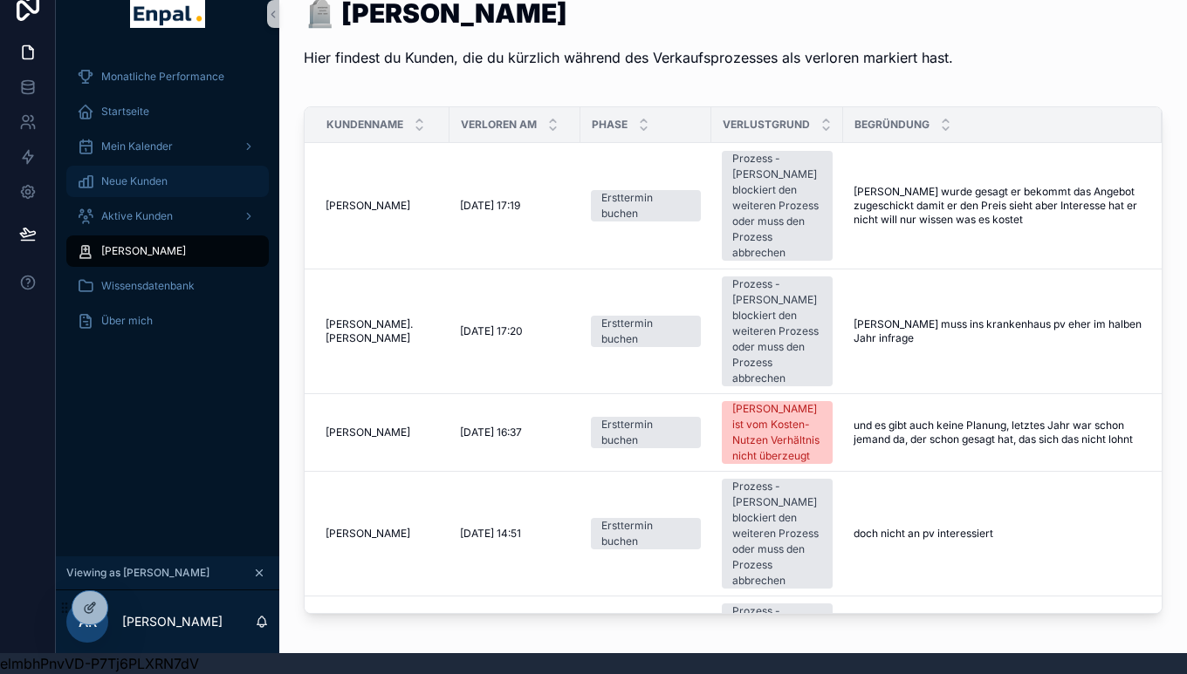
click at [157, 188] on div "Neue Kunden" at bounding box center [167, 182] width 181 height 28
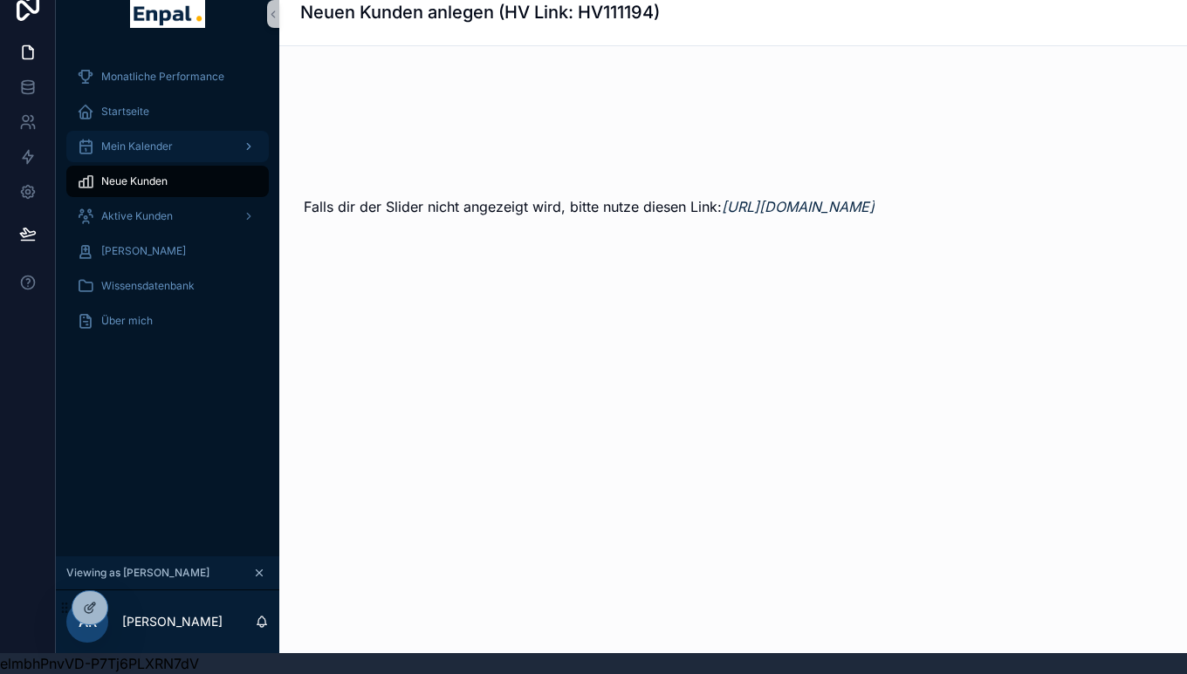
click at [170, 136] on div "Mein Kalender" at bounding box center [167, 147] width 181 height 28
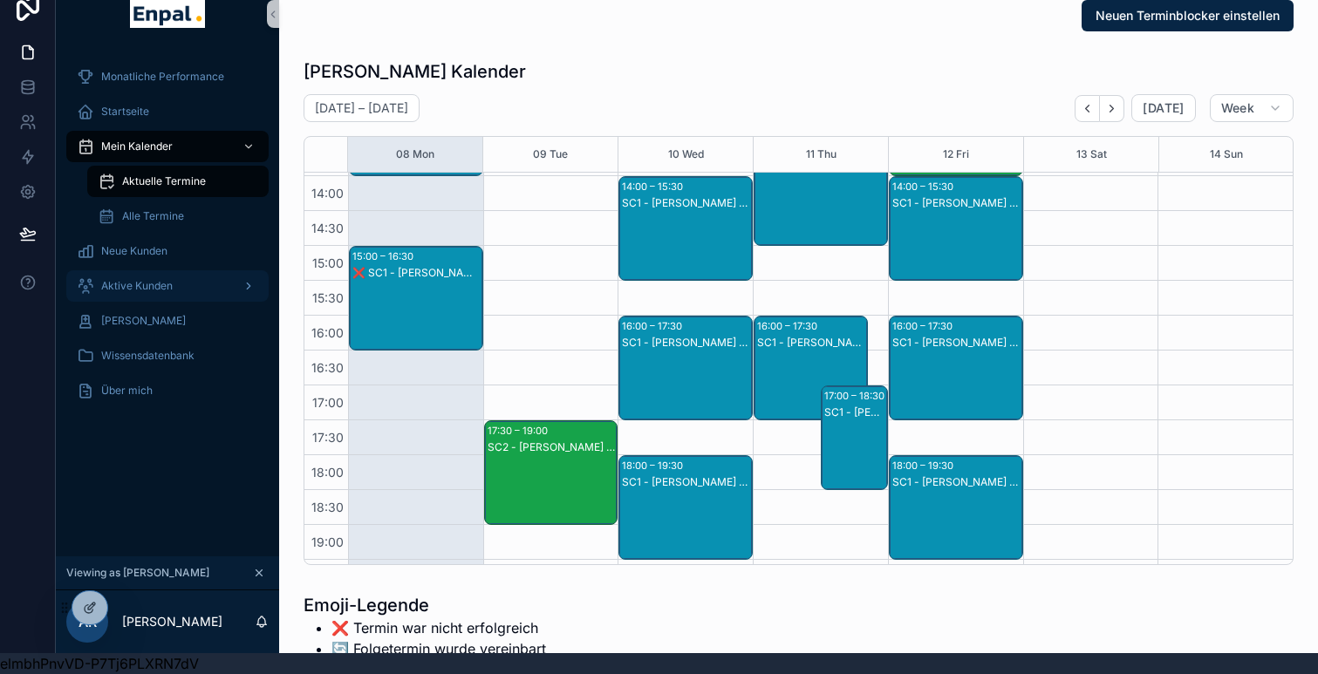
click at [166, 290] on span "Aktive Kunden" at bounding box center [137, 286] width 72 height 14
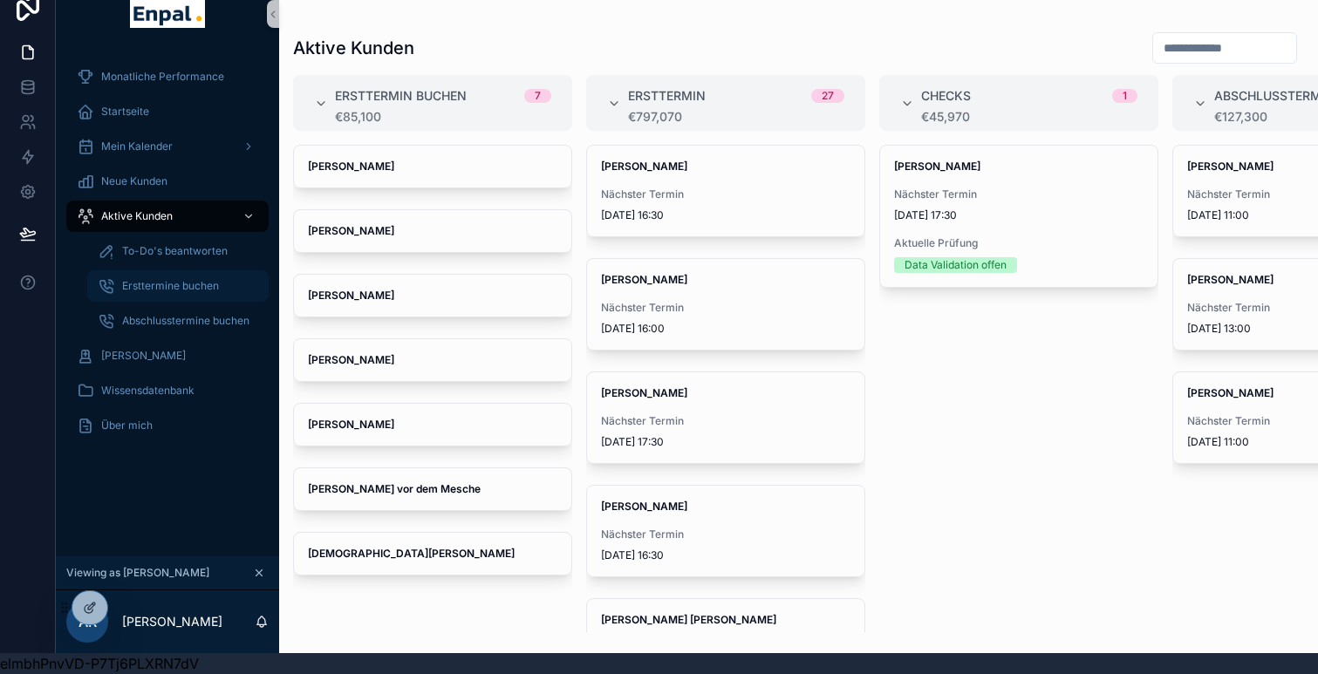
click at [188, 283] on span "Ersttermine buchen" at bounding box center [170, 286] width 97 height 14
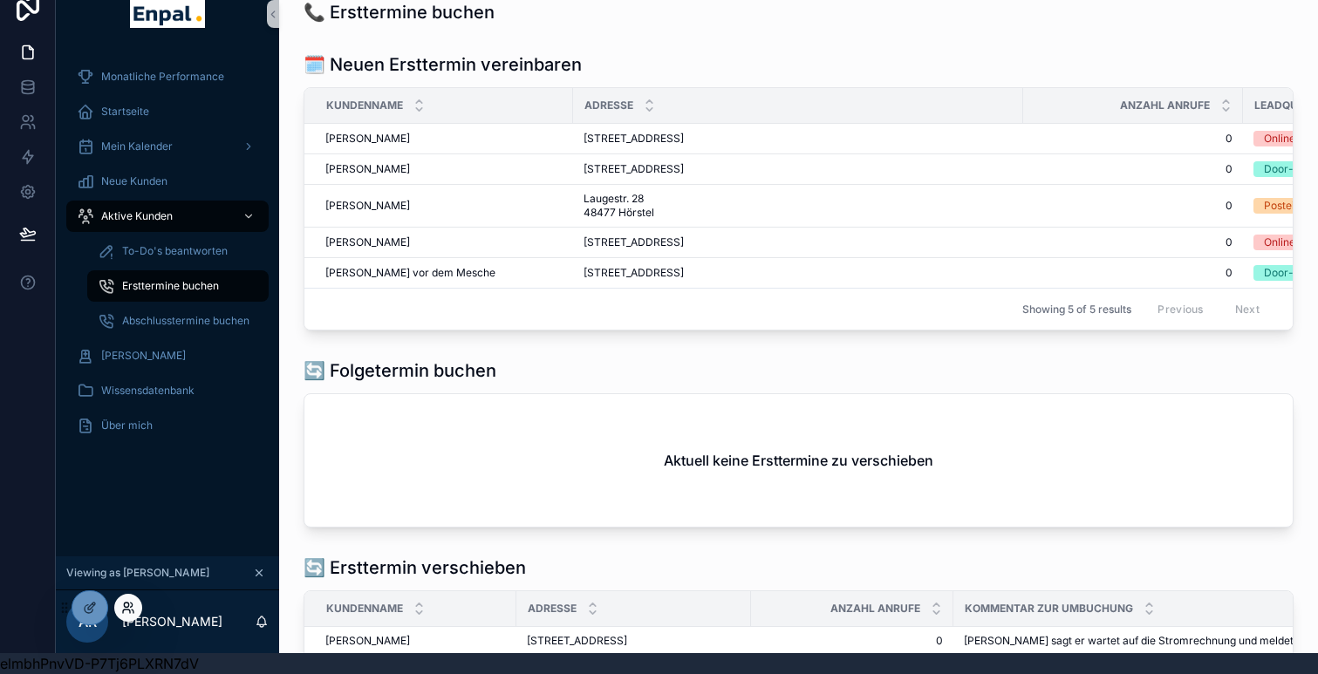
click at [123, 612] on icon at bounding box center [128, 608] width 14 height 14
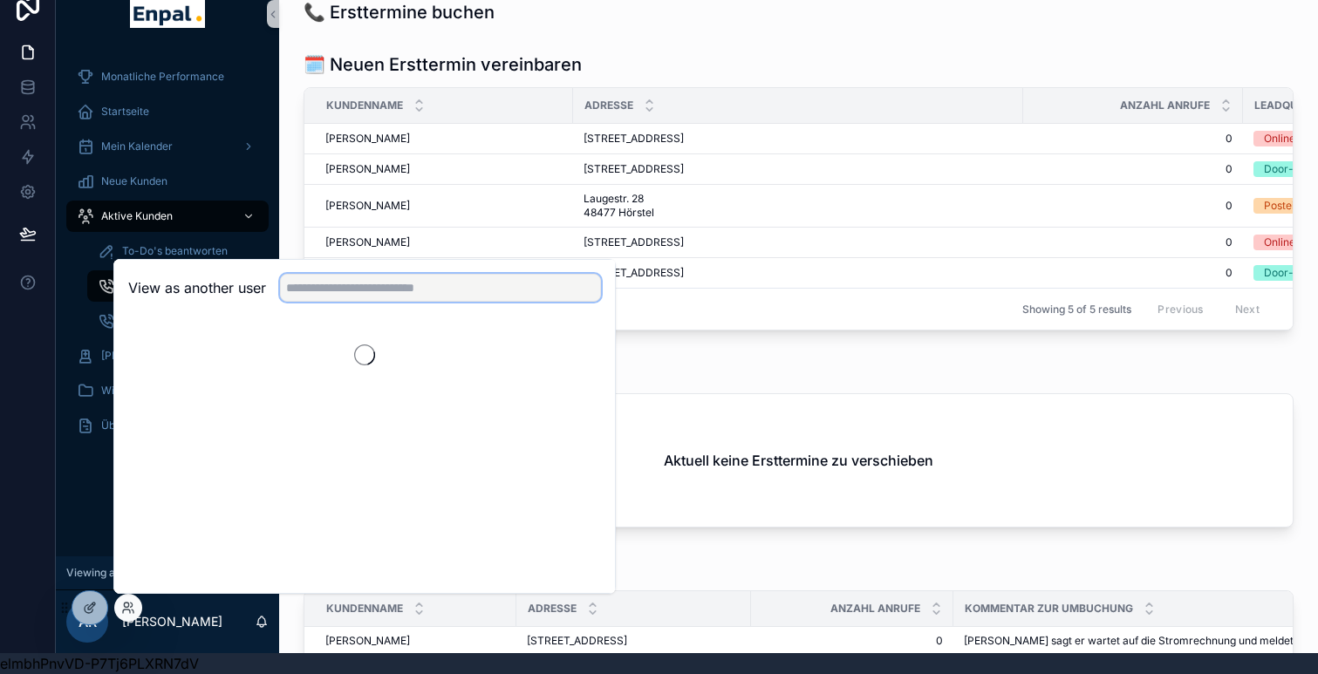
click at [321, 282] on input "text" at bounding box center [440, 288] width 321 height 28
type input "*****"
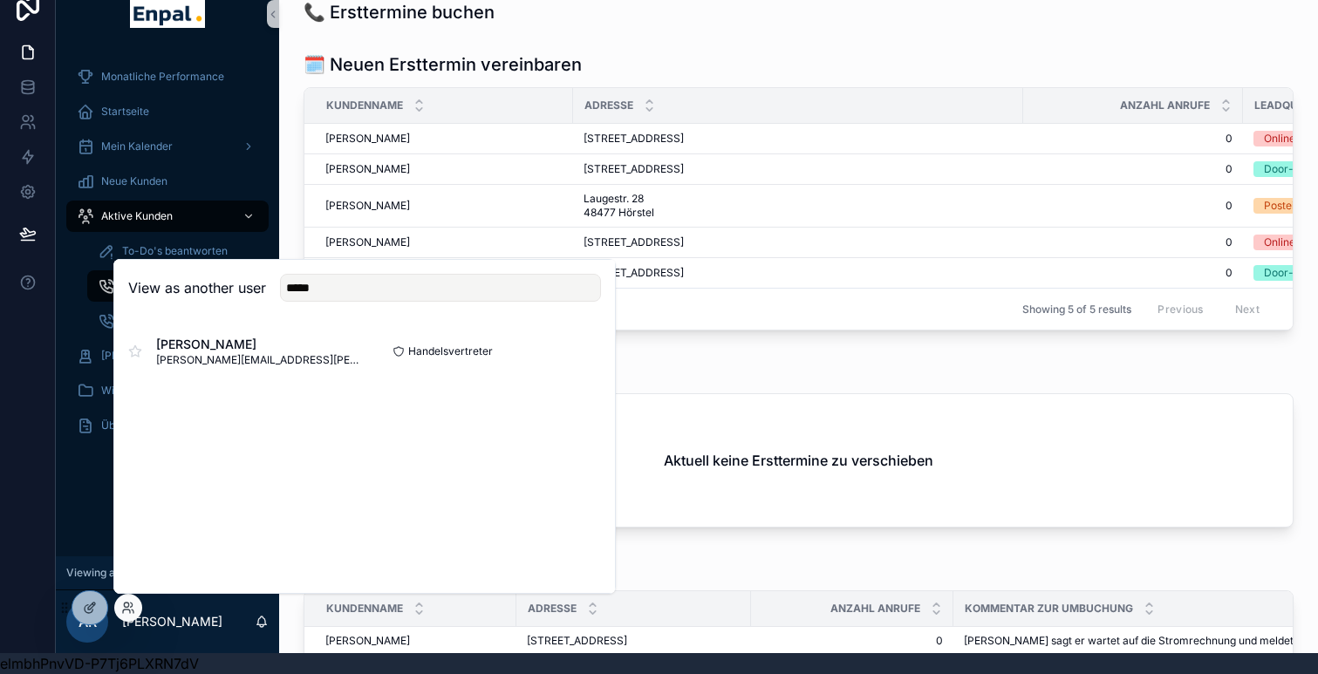
click at [601, 354] on div "Karin Lübbers karin.luebbers@enpal-partner.de Handelsvertreter Select" at bounding box center [364, 352] width 501 height 70
click at [581, 347] on button "Select" at bounding box center [578, 351] width 45 height 25
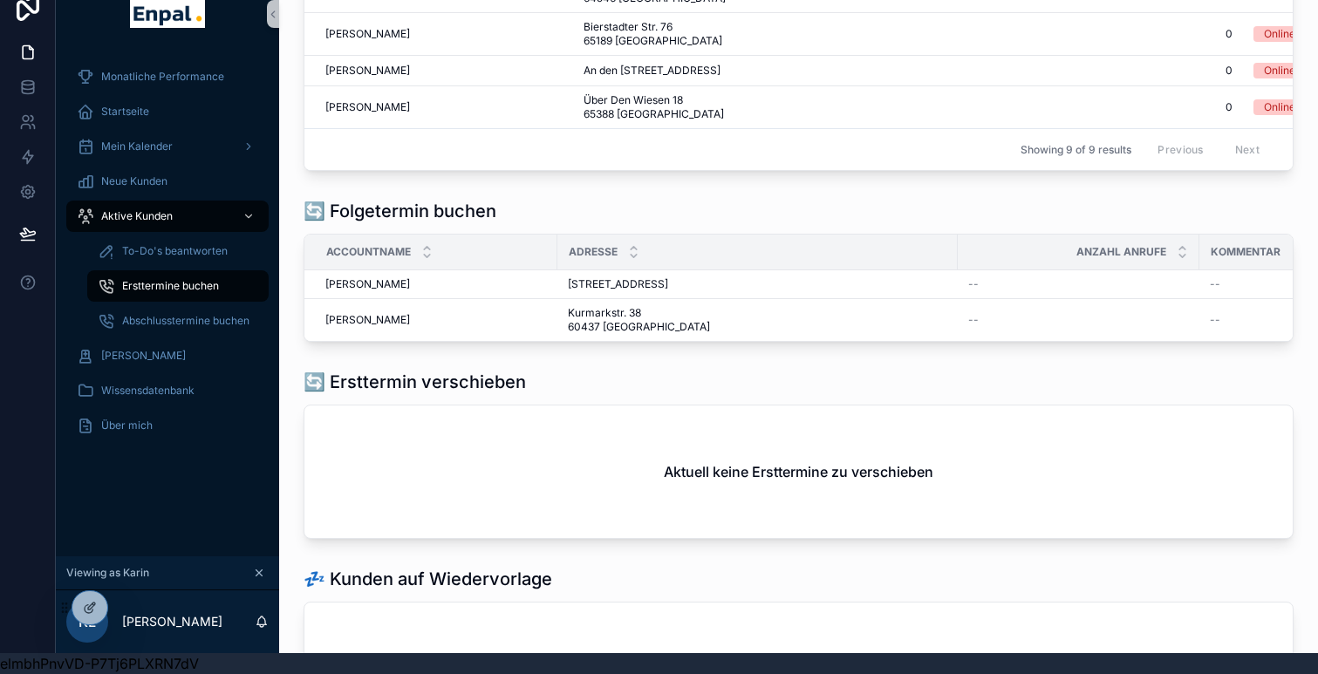
scroll to position [182, 0]
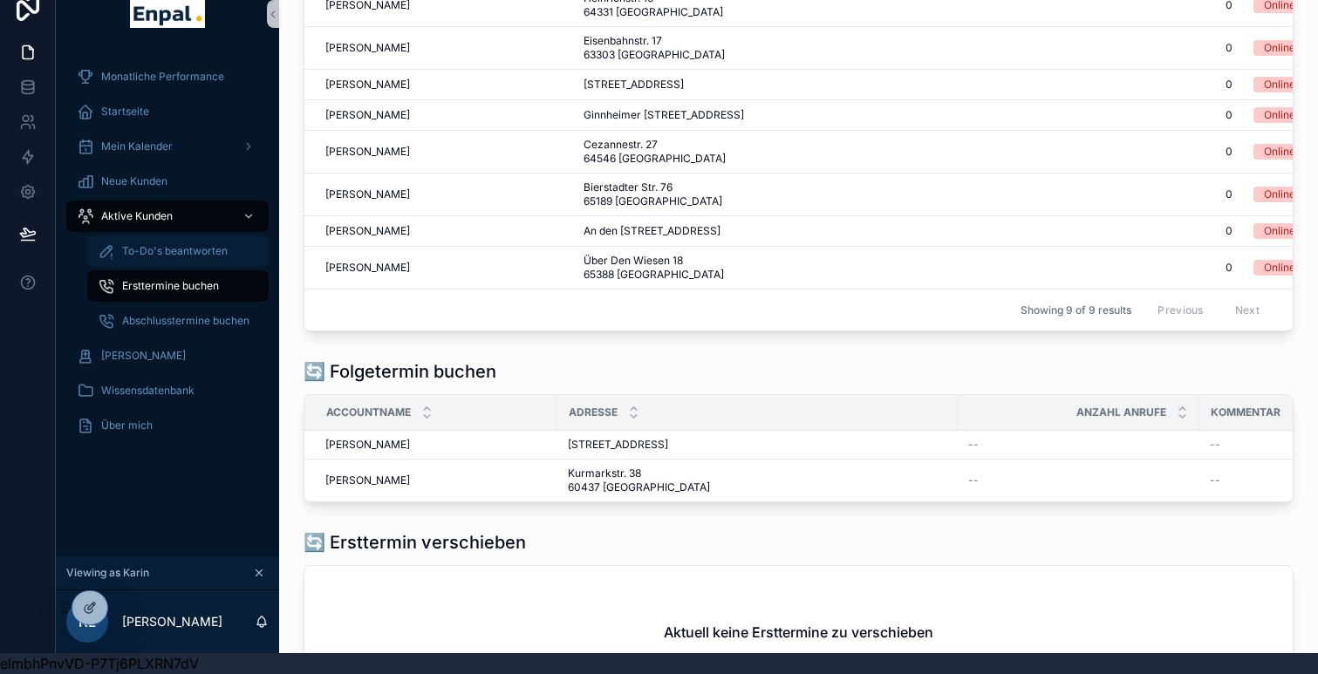
click at [178, 250] on span "To-Do's beantworten" at bounding box center [175, 251] width 106 height 14
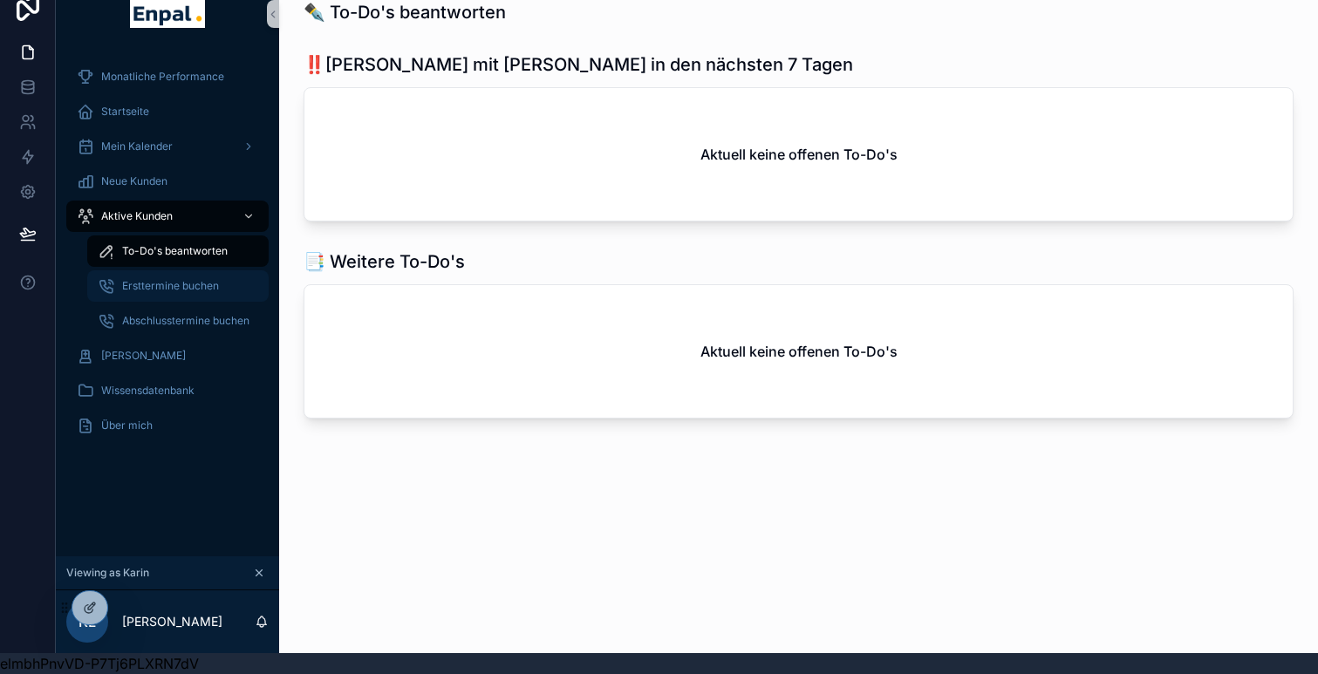
click at [170, 279] on span "Ersttermine buchen" at bounding box center [170, 286] width 97 height 14
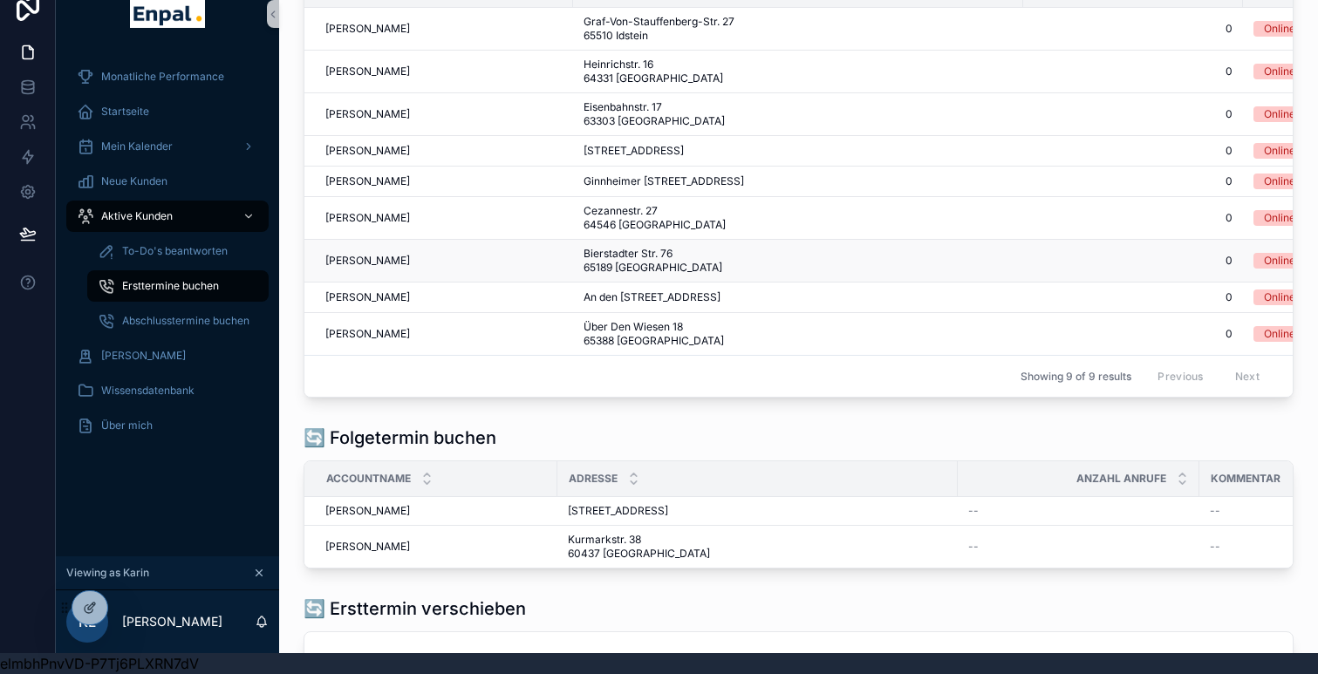
scroll to position [130, 0]
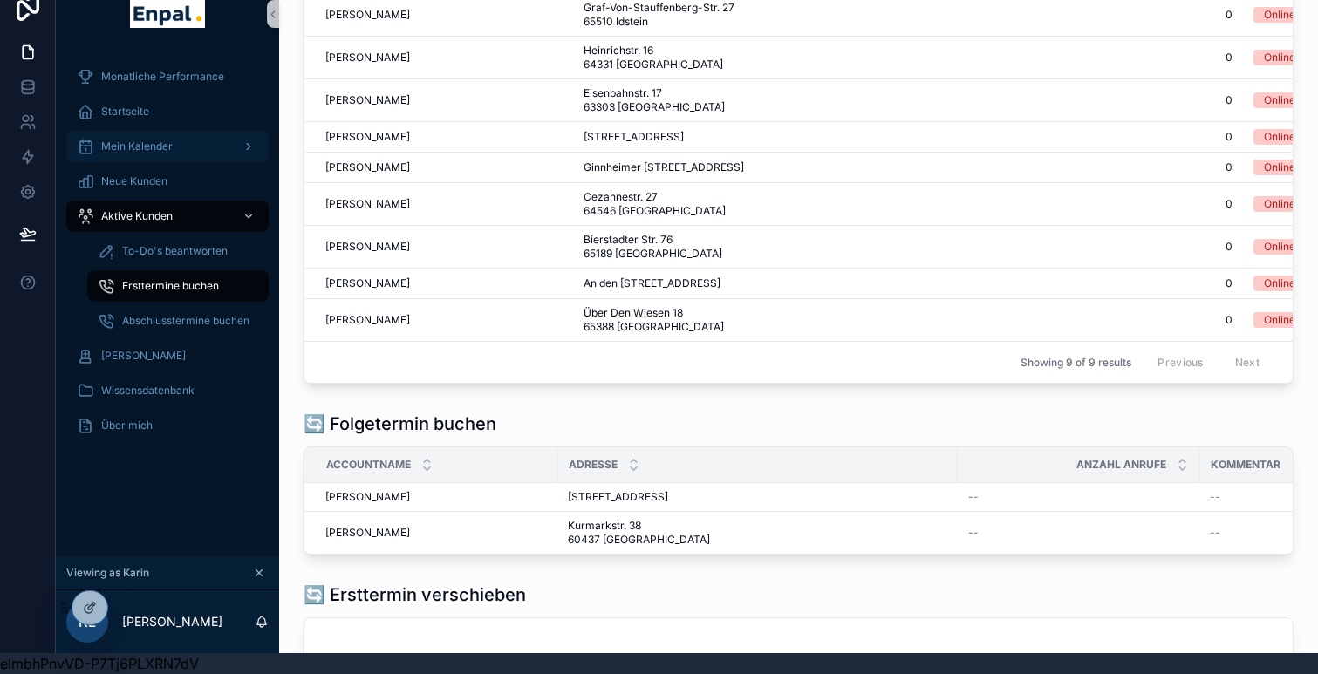
click at [135, 149] on span "Mein Kalender" at bounding box center [137, 147] width 72 height 14
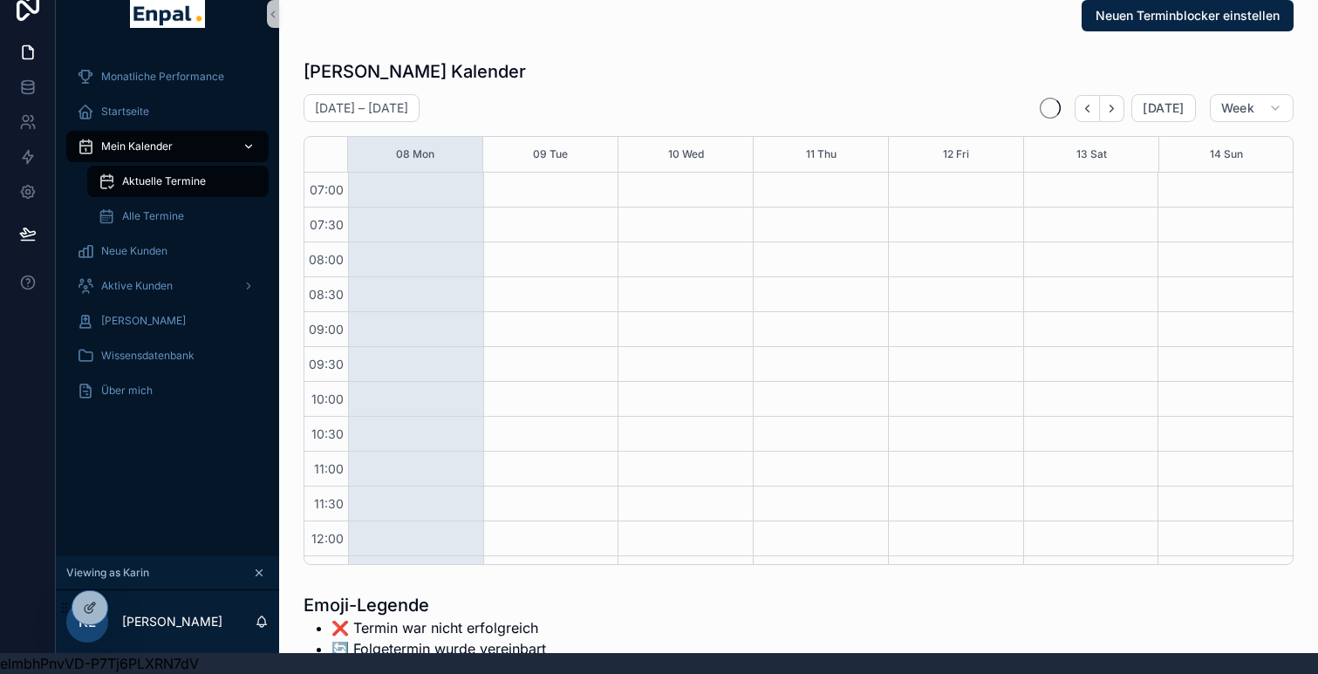
scroll to position [489, 0]
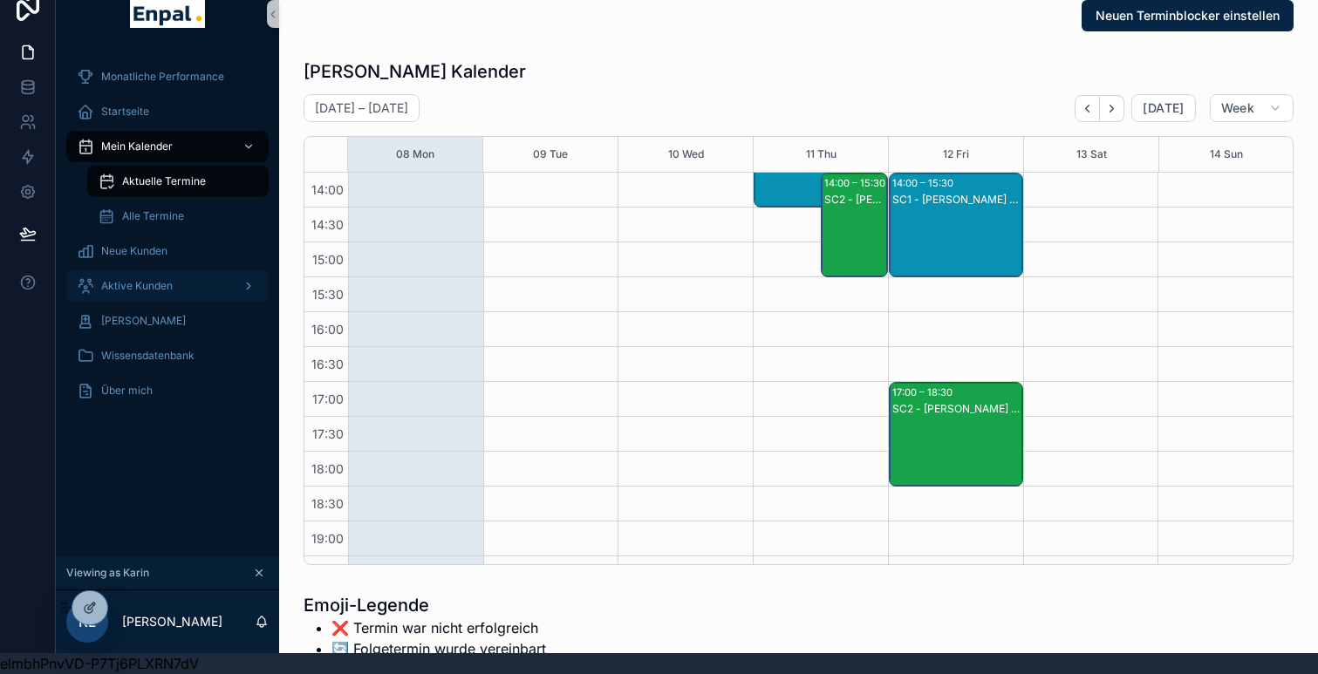
click at [178, 291] on div "Aktive Kunden" at bounding box center [167, 286] width 181 height 28
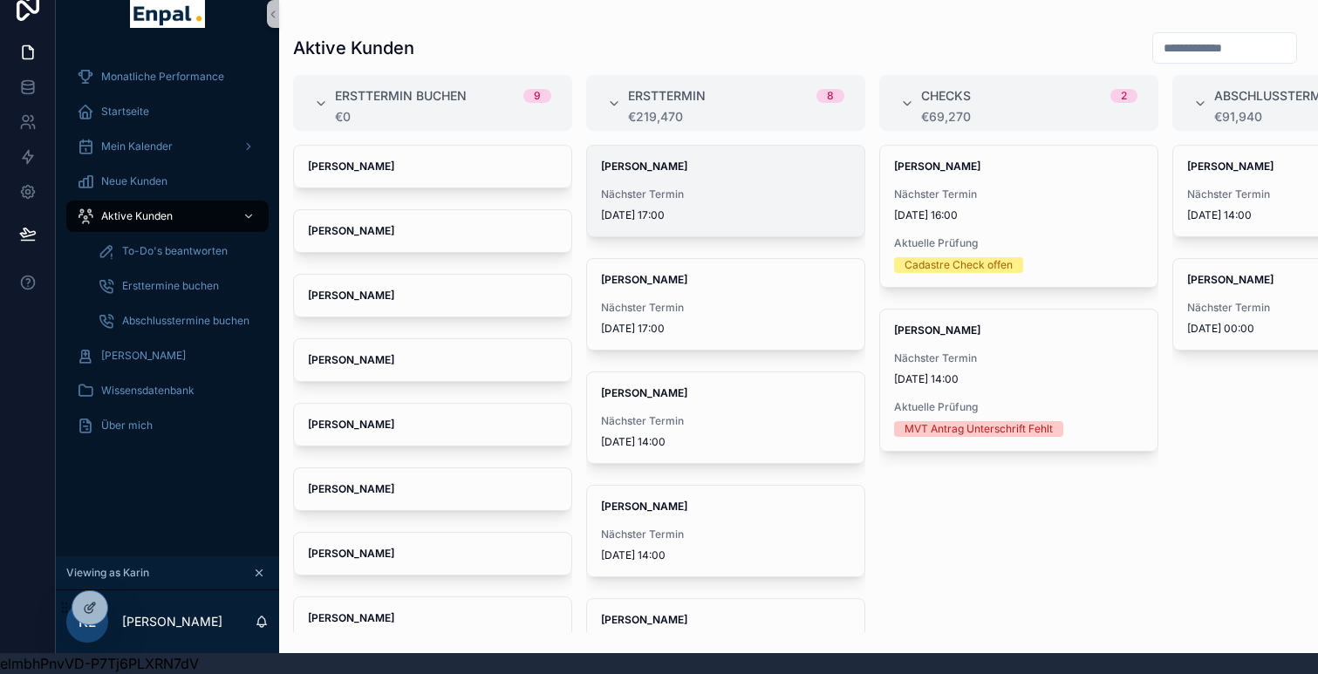
click at [722, 188] on span "Nächster Termin" at bounding box center [726, 195] width 250 height 14
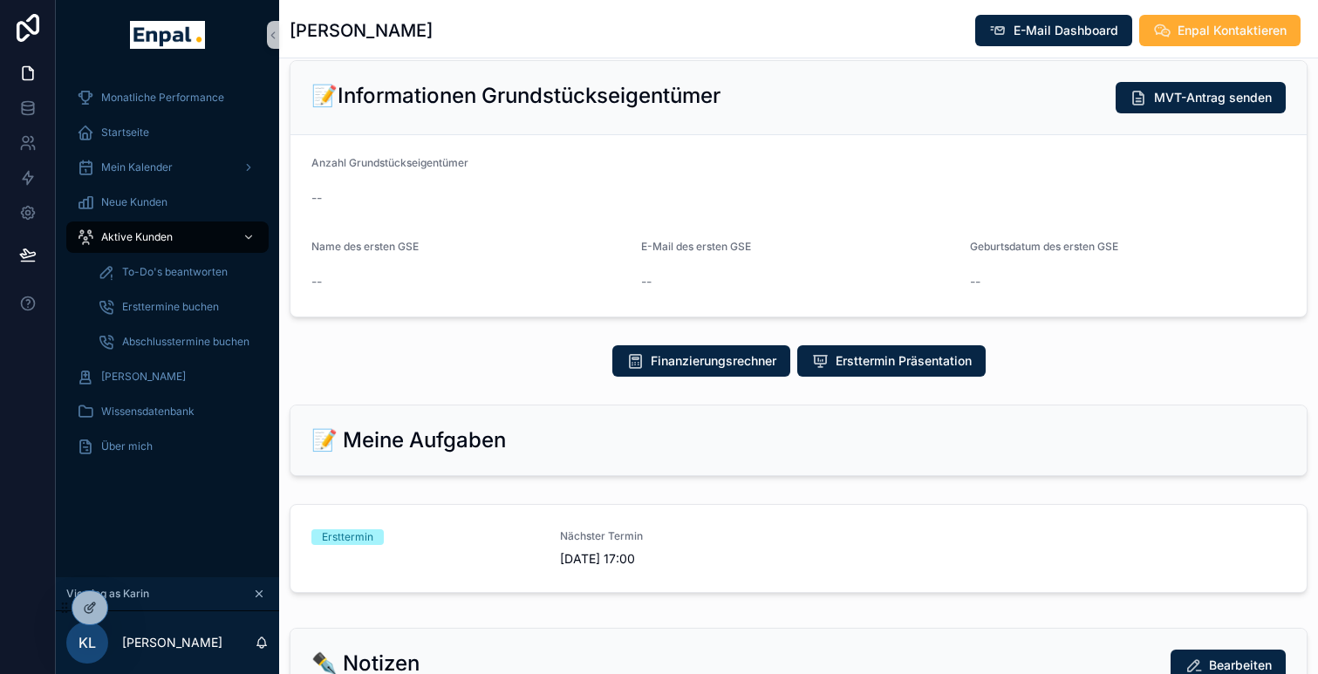
scroll to position [578, 0]
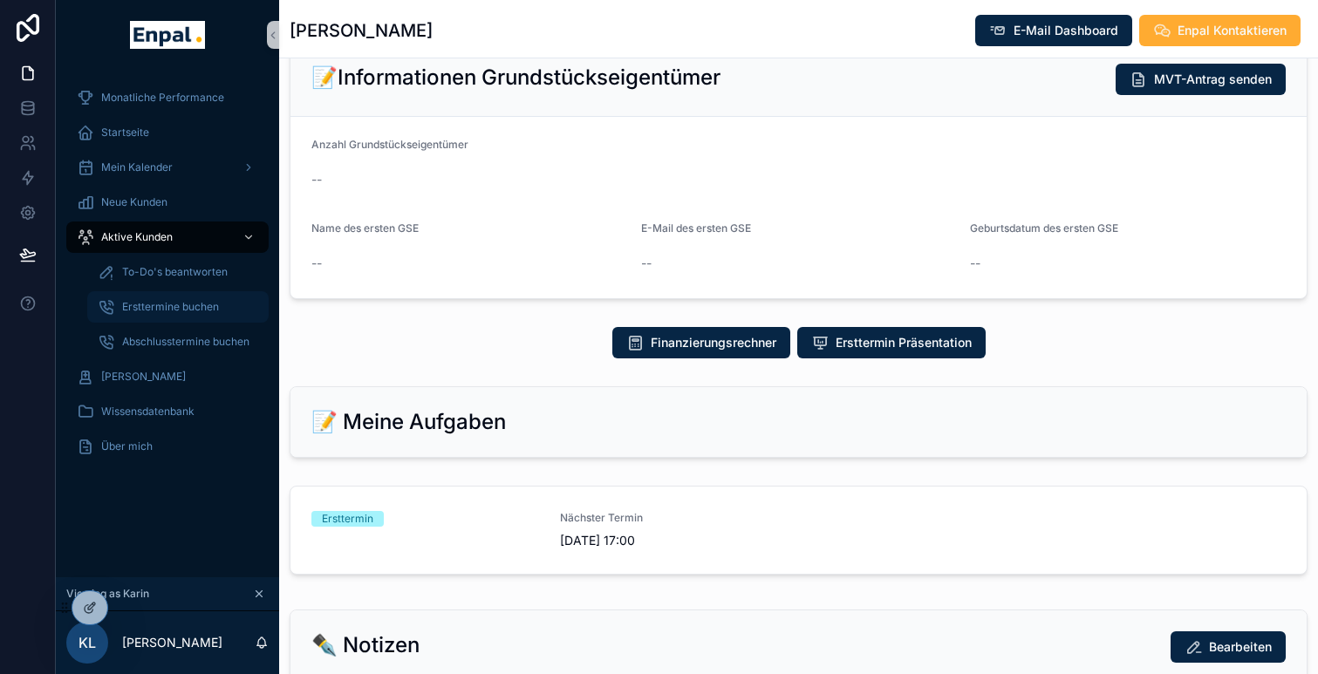
click at [204, 303] on span "Ersttermine buchen" at bounding box center [170, 307] width 97 height 14
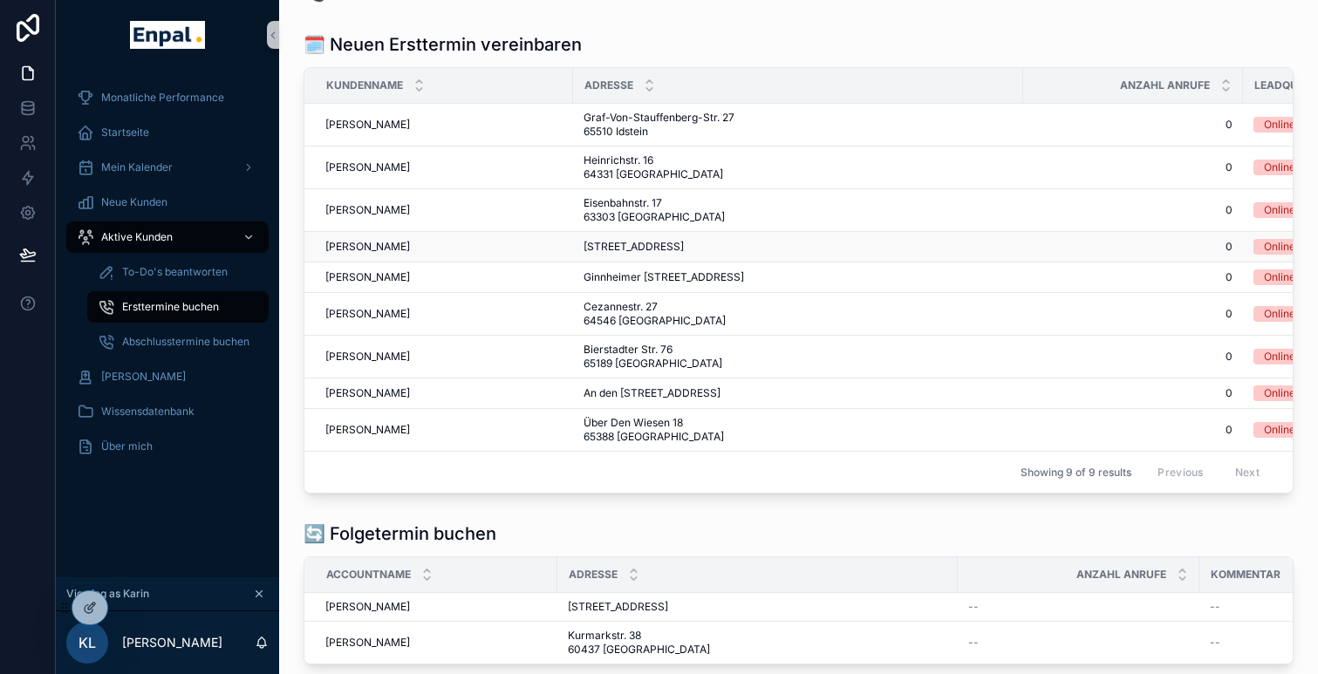
scroll to position [46, 0]
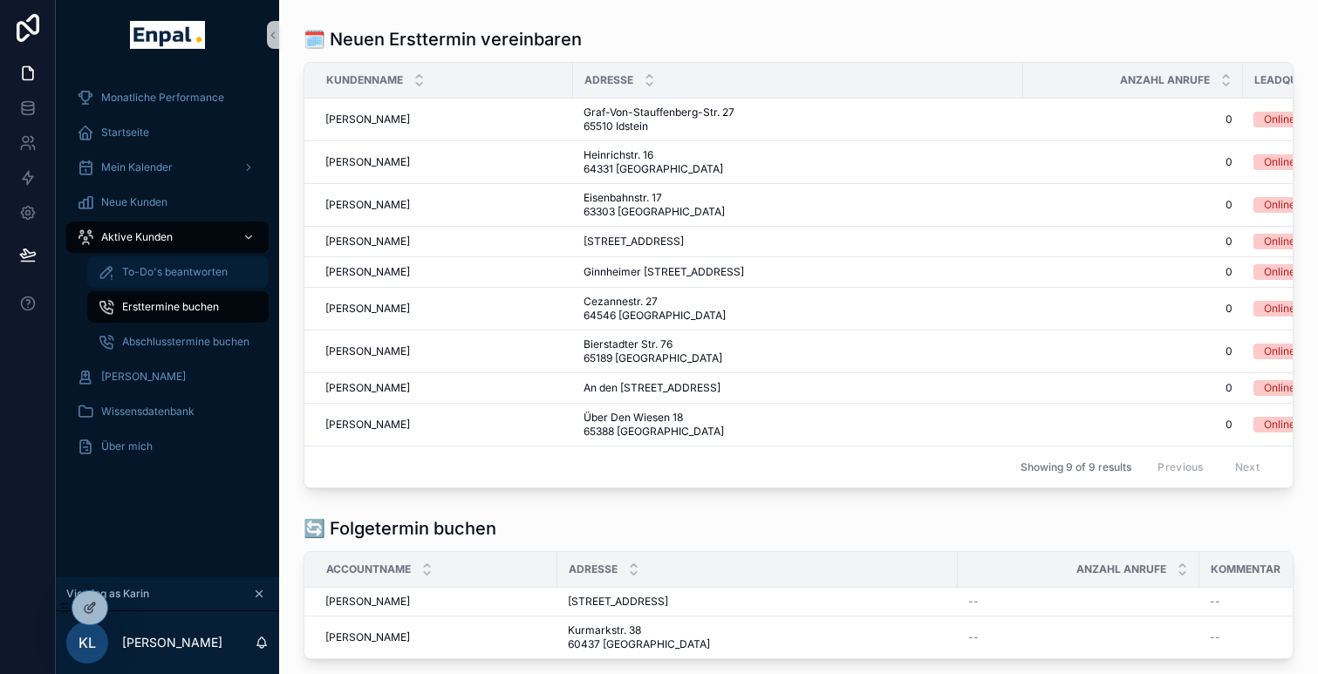
click at [182, 277] on span "To-Do's beantworten" at bounding box center [175, 272] width 106 height 14
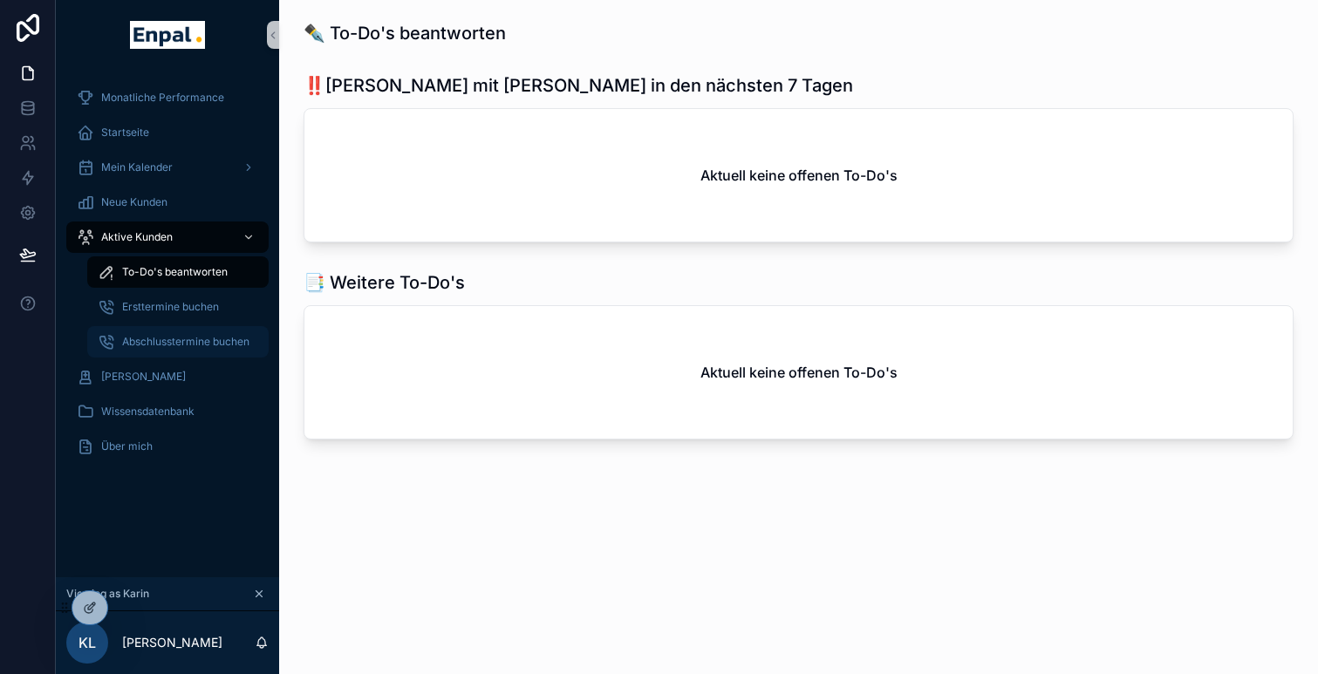
click at [192, 347] on span "Abschlusstermine buchen" at bounding box center [185, 342] width 127 height 14
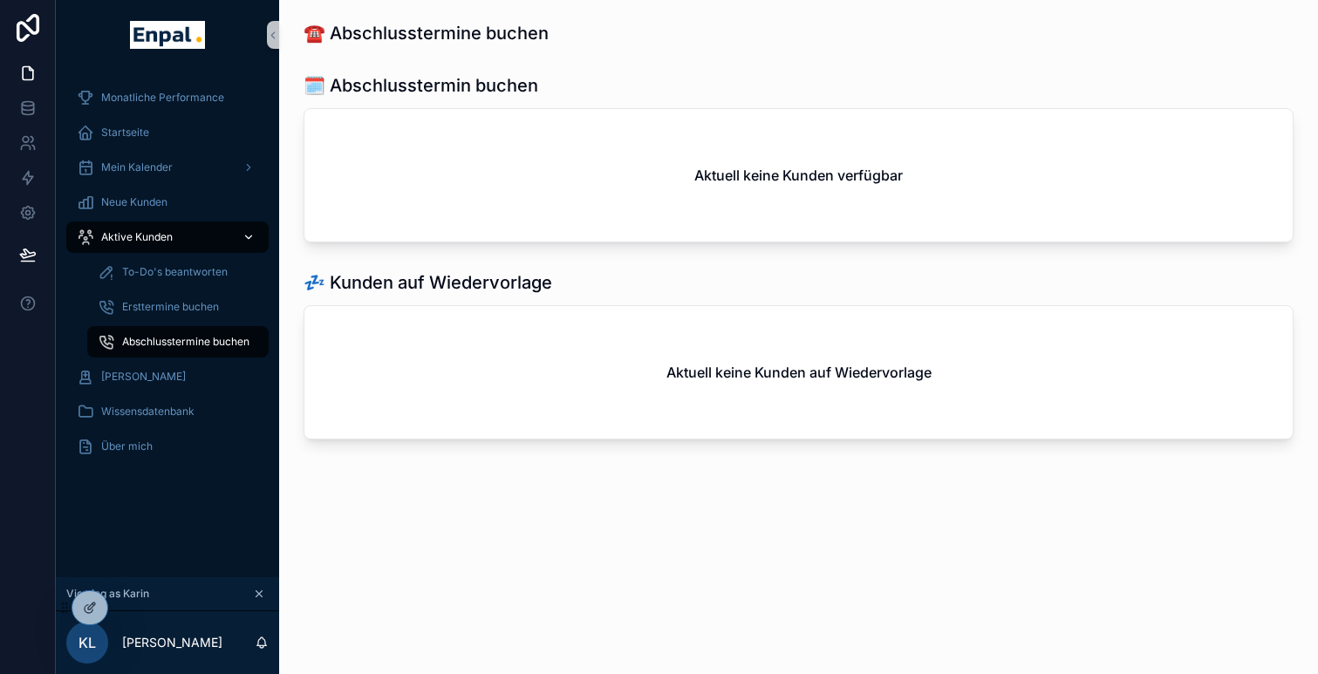
click at [174, 231] on div "Aktive Kunden" at bounding box center [167, 237] width 181 height 28
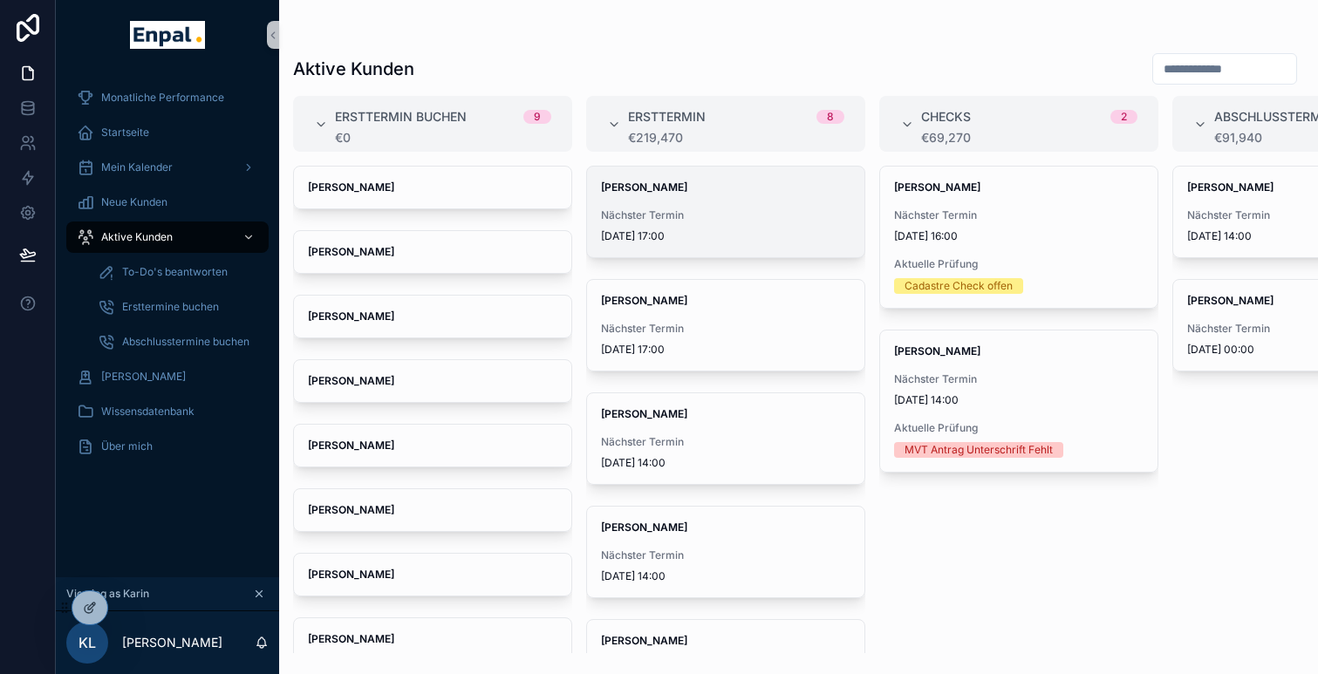
click at [715, 215] on span "Nächster Termin" at bounding box center [726, 216] width 250 height 14
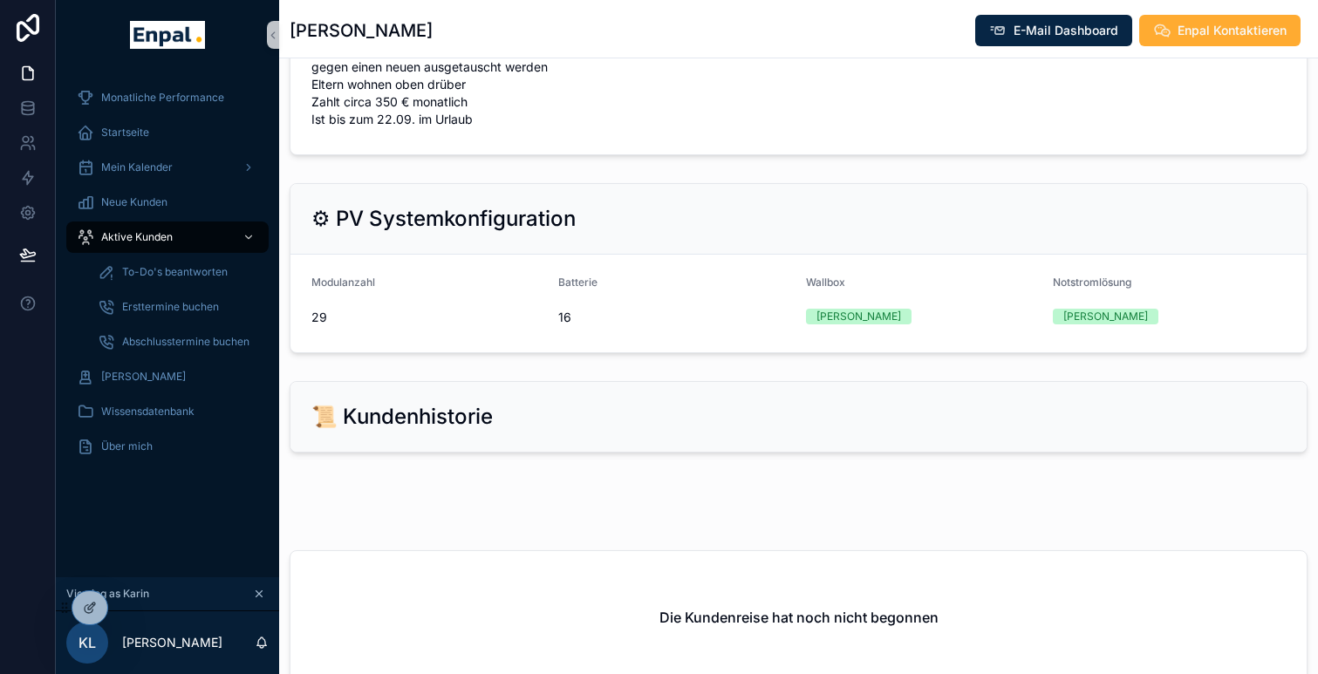
scroll to position [779, 0]
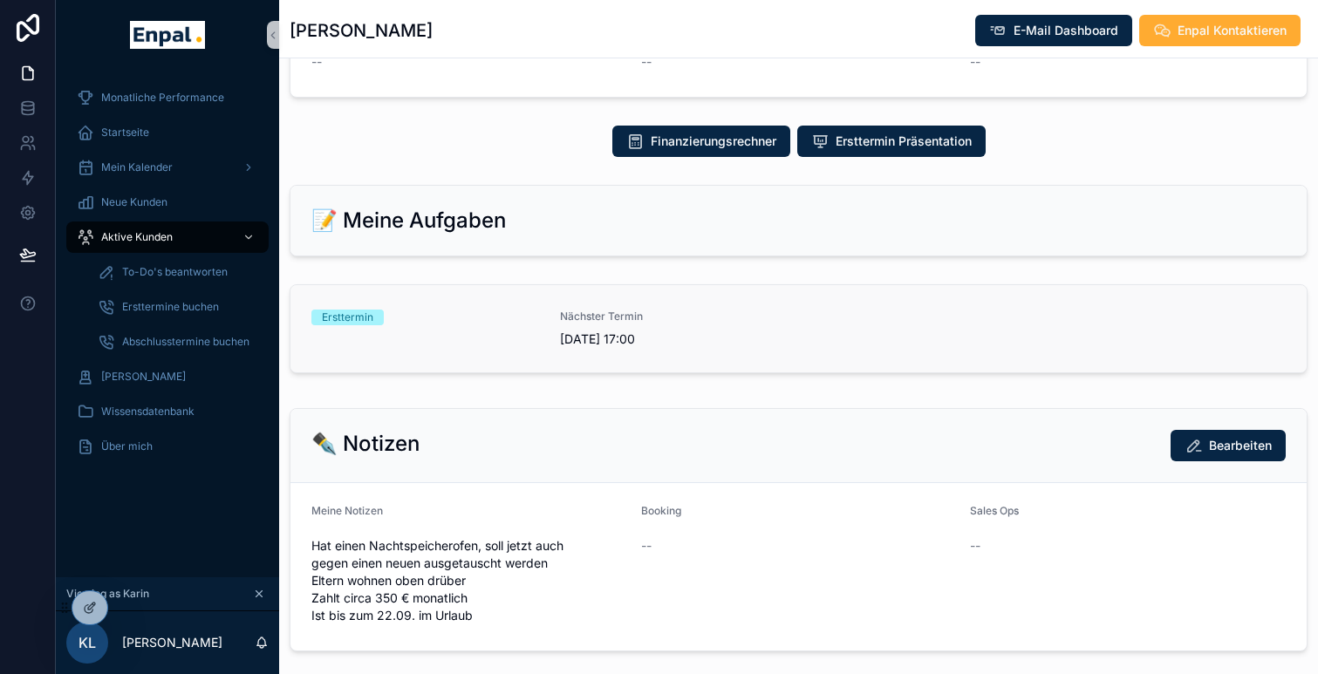
click at [567, 291] on link "Ersttermin Nächster Termin 25/09/2025 17:00" at bounding box center [799, 328] width 1016 height 87
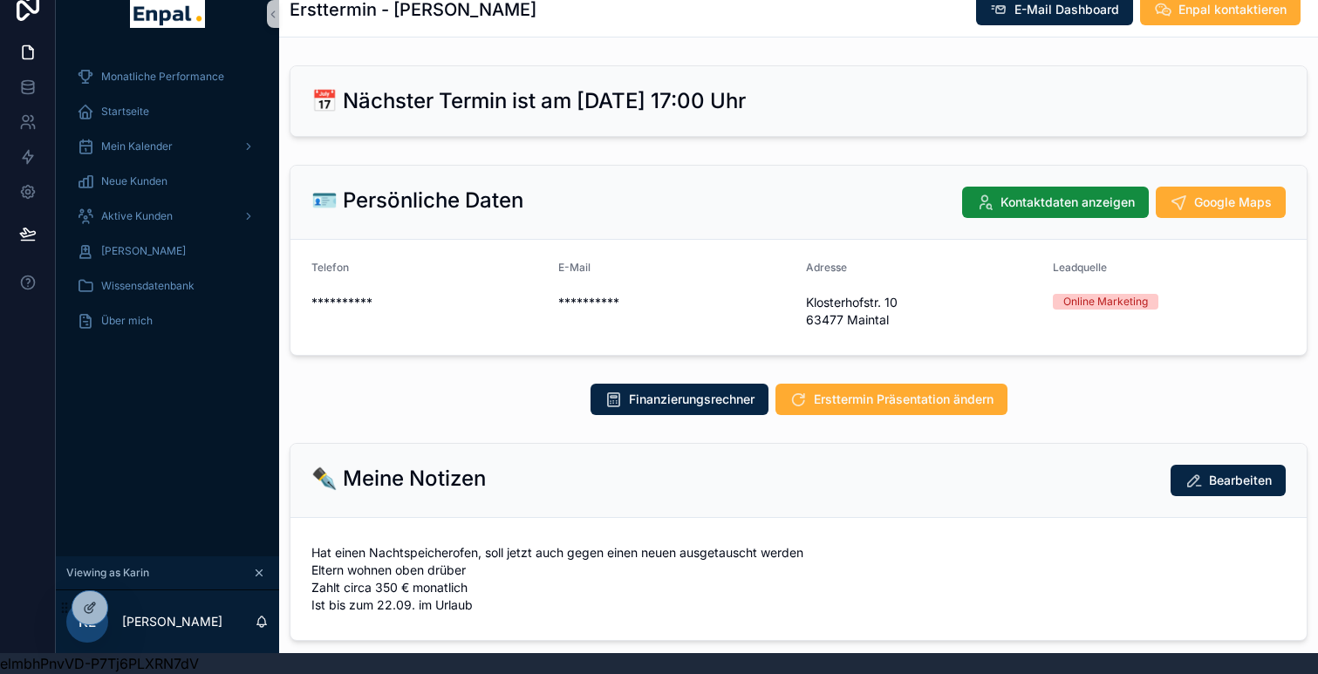
scroll to position [21, 0]
click at [342, 11] on h1 "Ersttermin - Kai Rippert" at bounding box center [413, 9] width 247 height 24
drag, startPoint x: 277, startPoint y: 14, endPoint x: 326, endPoint y: 46, distance: 58.6
click at [327, 46] on div "**********" at bounding box center [687, 316] width 1262 height 674
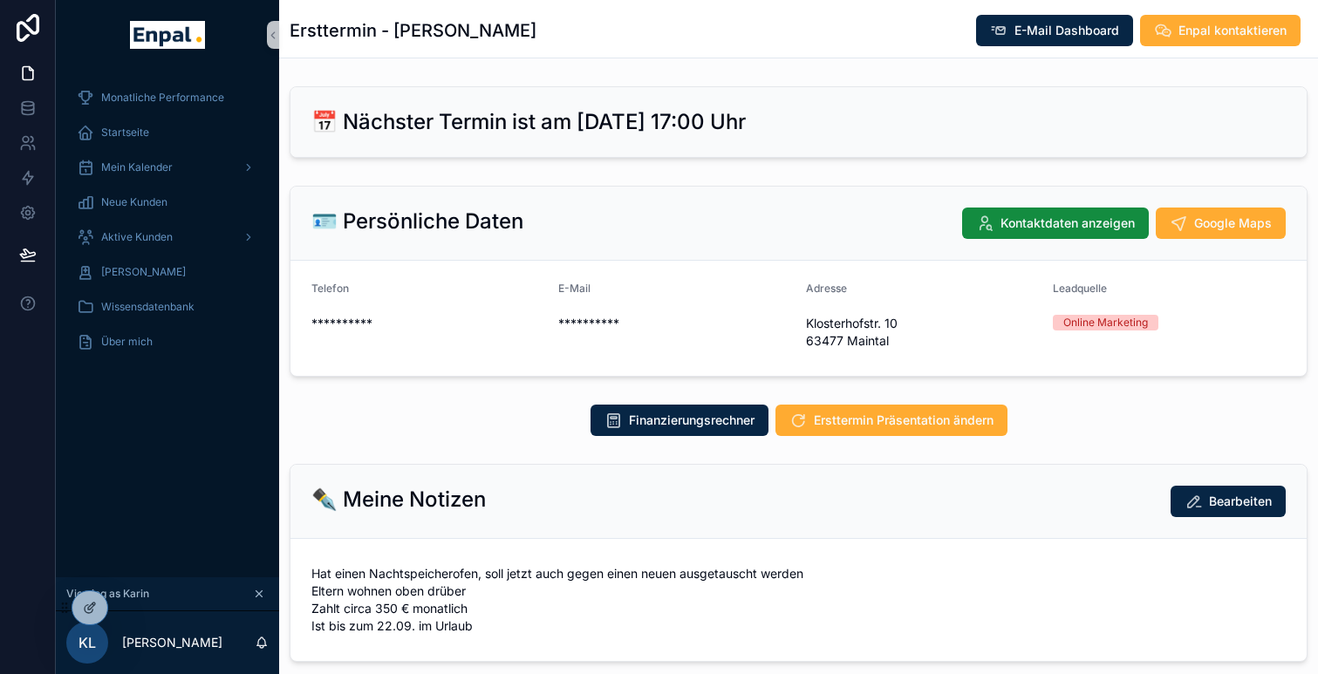
scroll to position [0, 0]
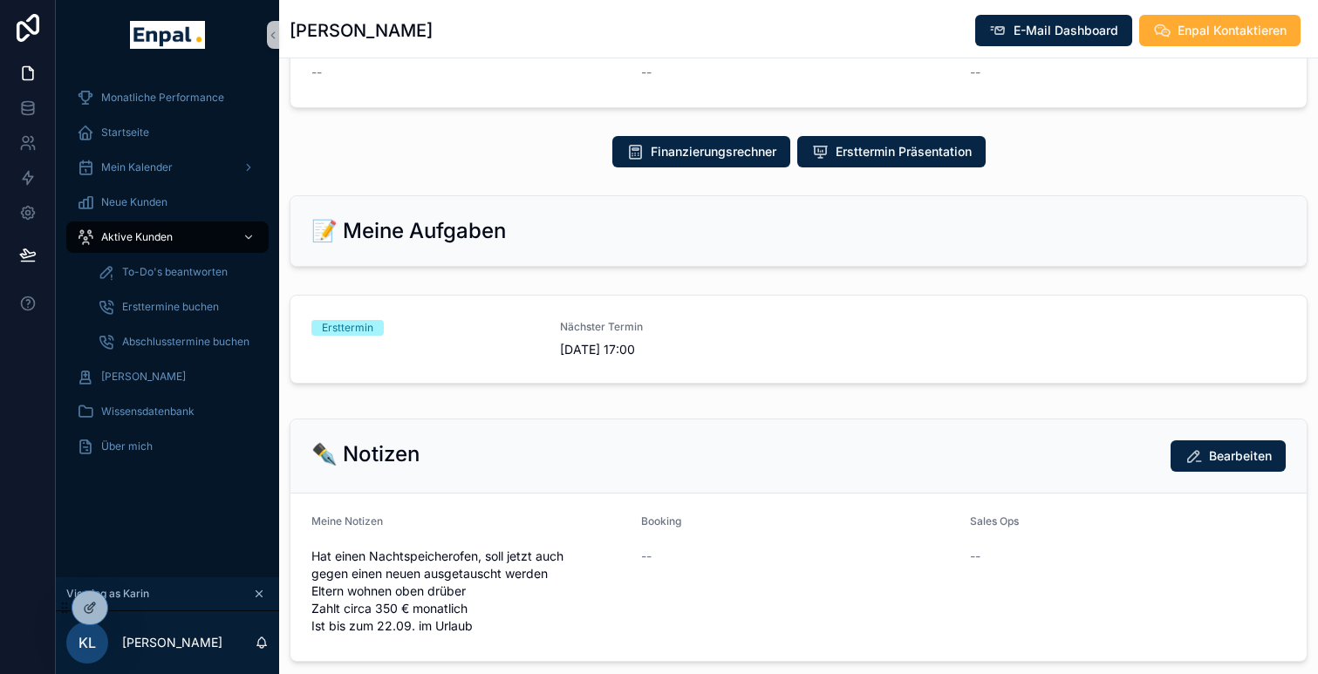
scroll to position [797, 0]
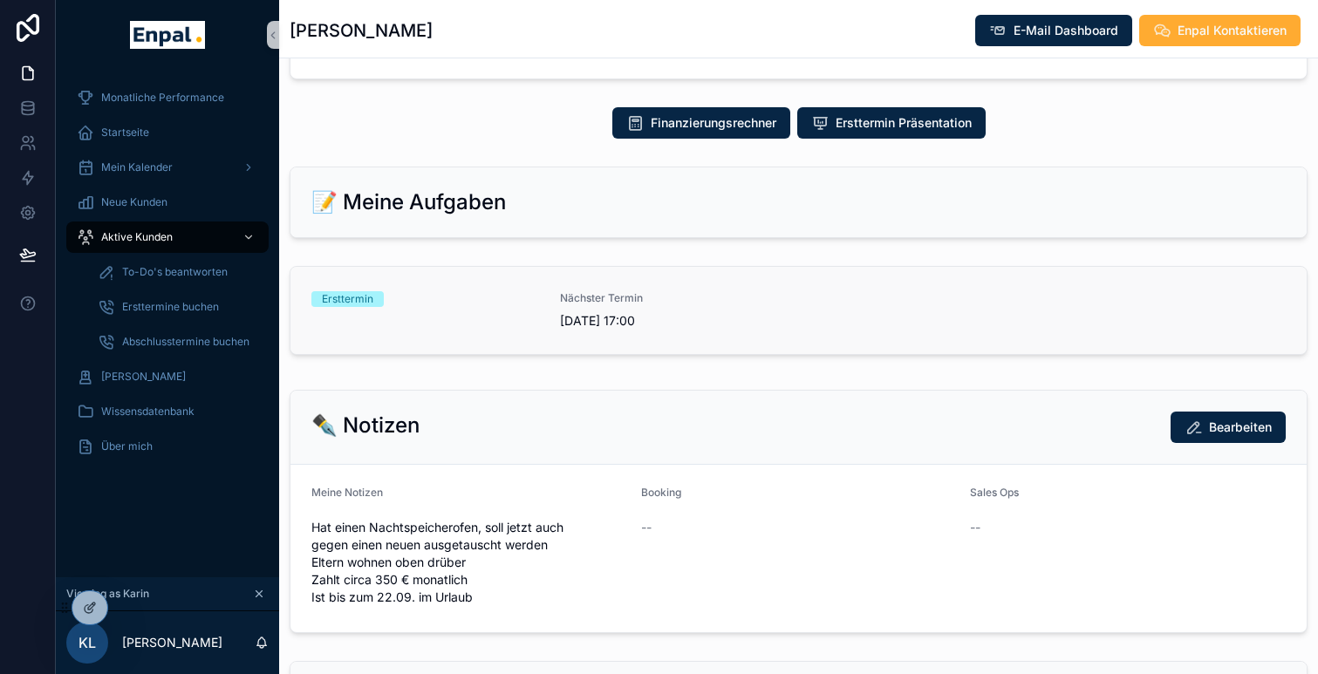
click at [691, 304] on span "Nächster Termin" at bounding box center [674, 298] width 228 height 14
